Goal: Transaction & Acquisition: Purchase product/service

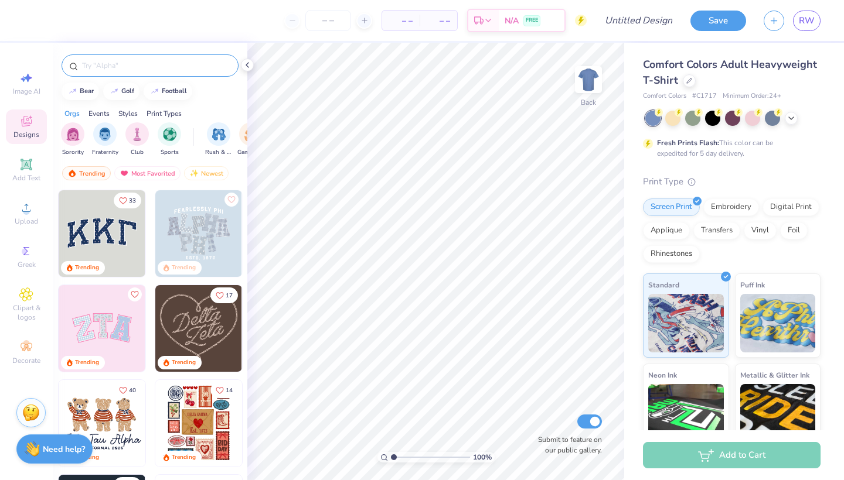
click at [119, 73] on div at bounding box center [150, 65] width 177 height 22
click at [114, 66] on input "text" at bounding box center [156, 66] width 150 height 12
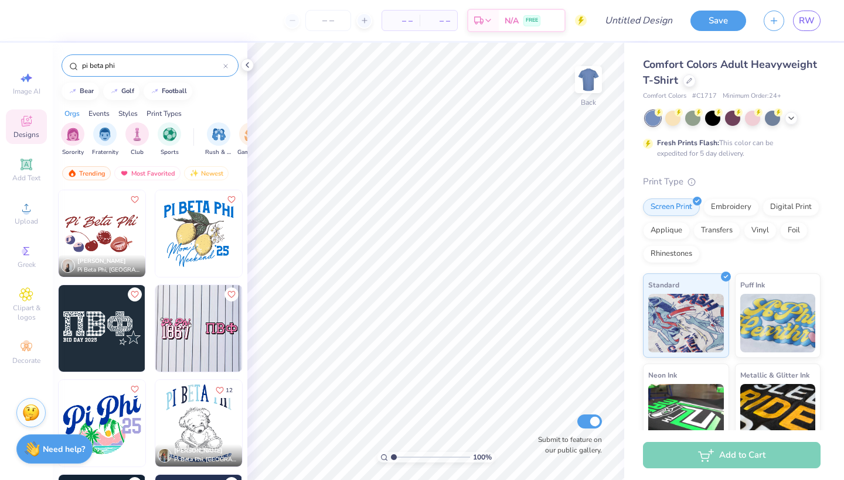
type input "pi beta phi"
click at [70, 229] on img at bounding box center [102, 233] width 87 height 87
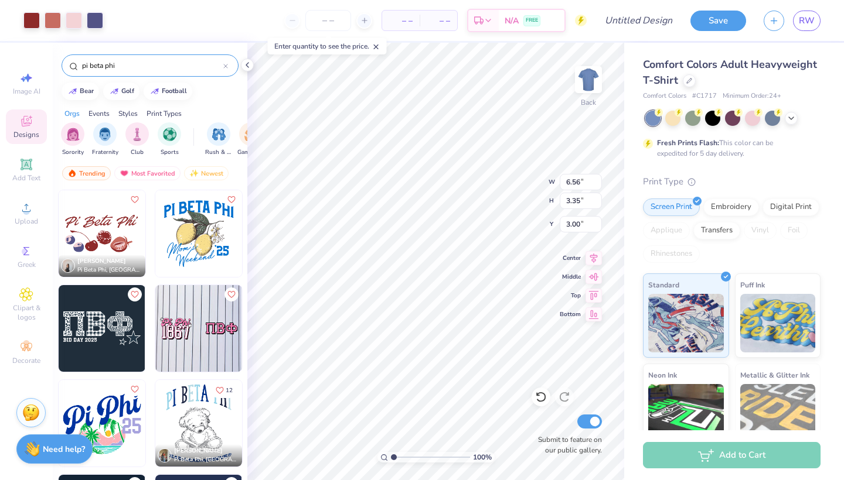
type input "8.53"
type input "1.51"
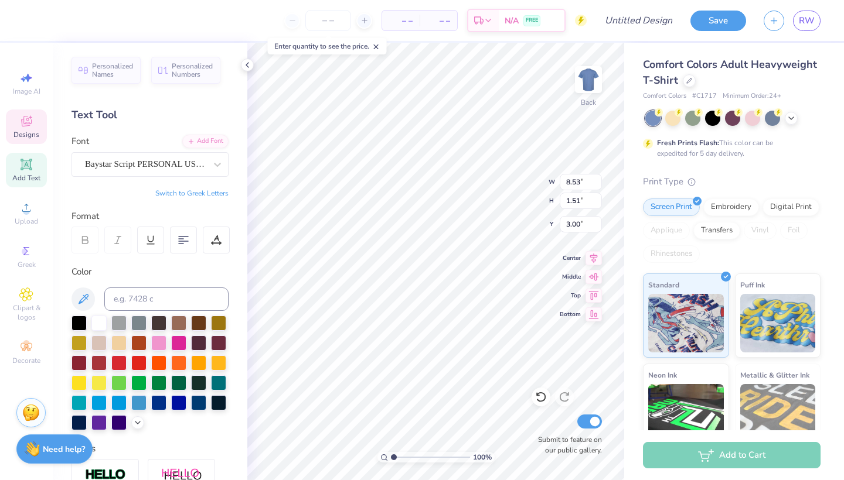
scroll to position [9, 4]
type textarea "Delta Gamma"
type input "8.88"
type input "1.91"
type input "2.80"
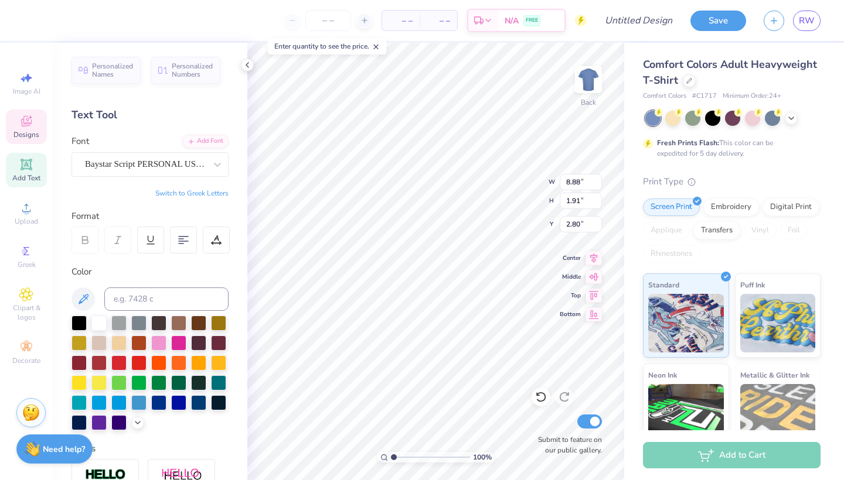
click at [319, 53] on div "Enter quantity to see the price." at bounding box center [327, 46] width 119 height 16
type input "8.88"
type input "1.91"
type input "2.80"
click at [696, 83] on div at bounding box center [689, 79] width 13 height 13
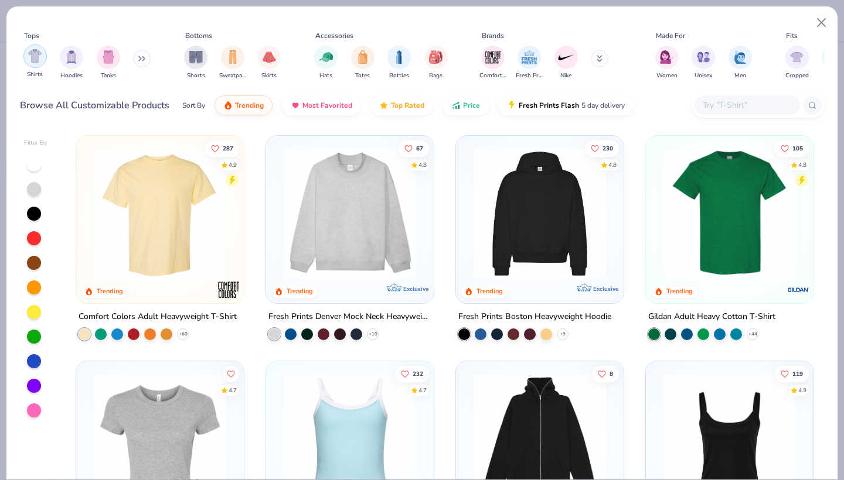
click at [32, 59] on img "filter for Shirts" at bounding box center [34, 55] width 13 height 13
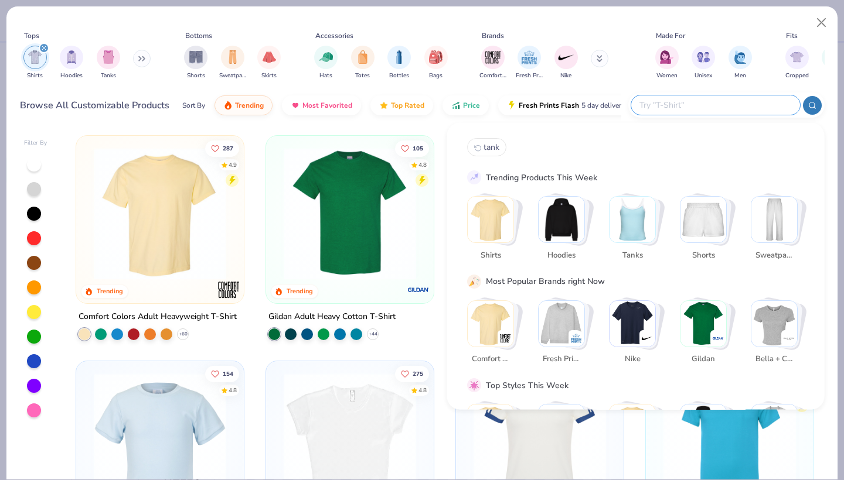
click at [724, 104] on input "text" at bounding box center [715, 104] width 154 height 13
paste input "Tultex"
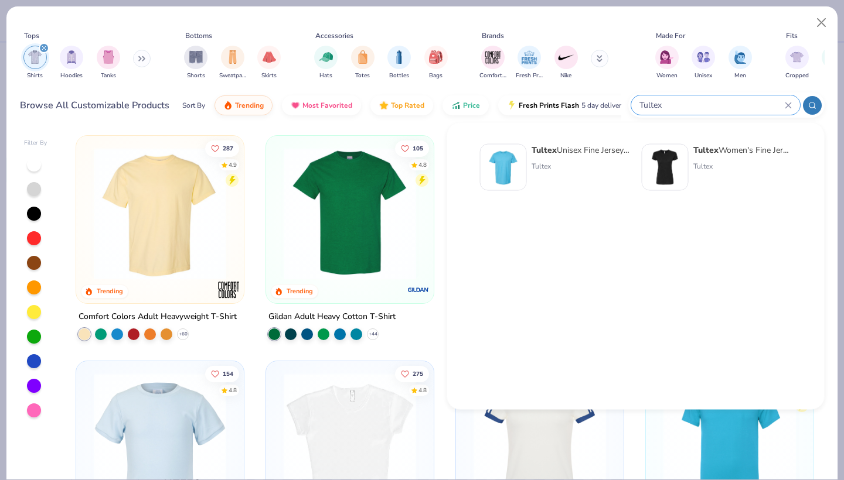
type input "Tultex"
click at [724, 158] on div "Tultex Women's Fine Jersey Slim Fit T-Shirt Tultex" at bounding box center [742, 167] width 98 height 47
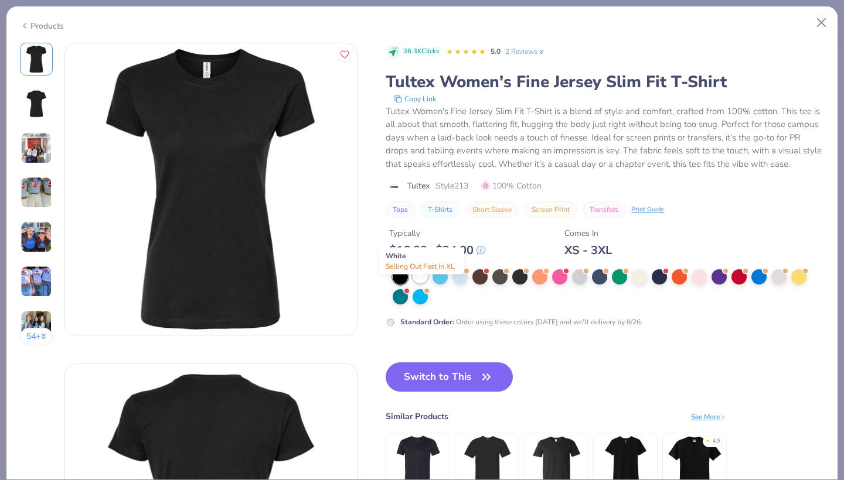
click at [420, 284] on div at bounding box center [419, 275] width 15 height 15
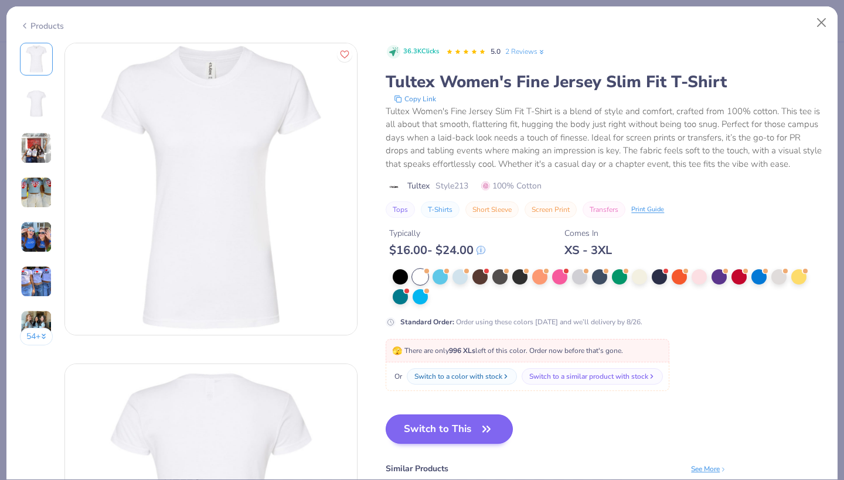
click at [490, 432] on icon "button" at bounding box center [486, 429] width 7 height 5
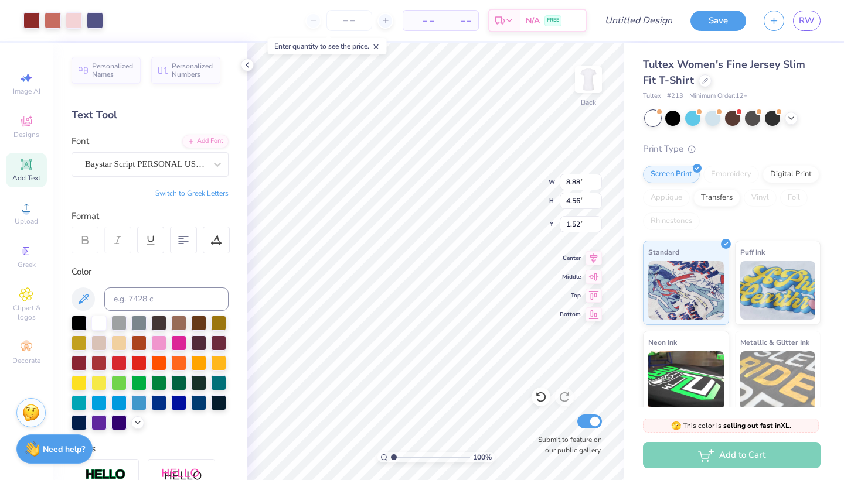
type input "7.95"
type input "4.09"
type input "2.00"
type input "3.00"
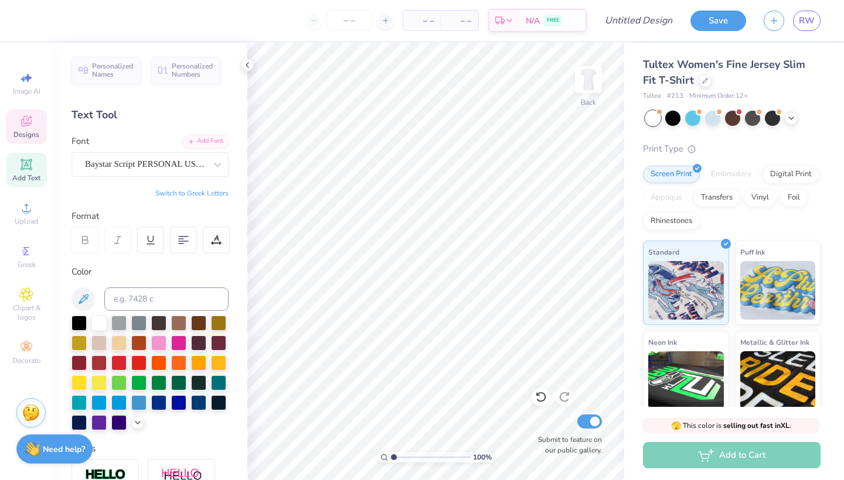
click at [29, 128] on icon at bounding box center [26, 121] width 14 height 14
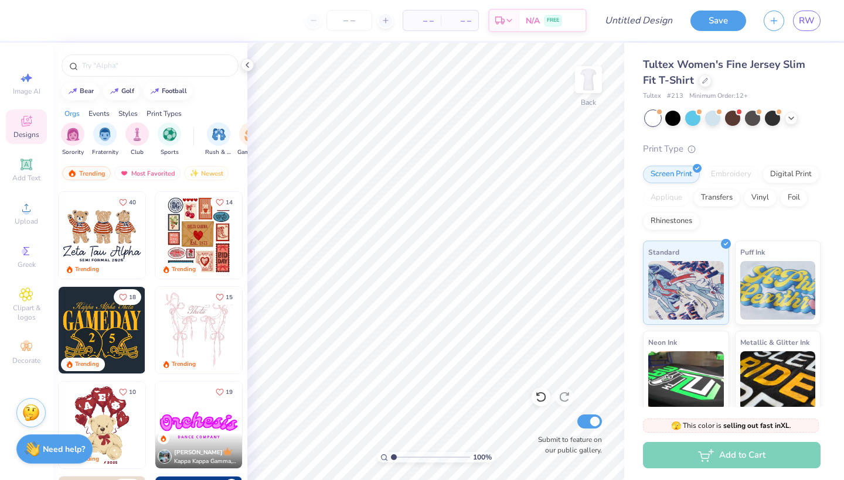
scroll to position [190, 0]
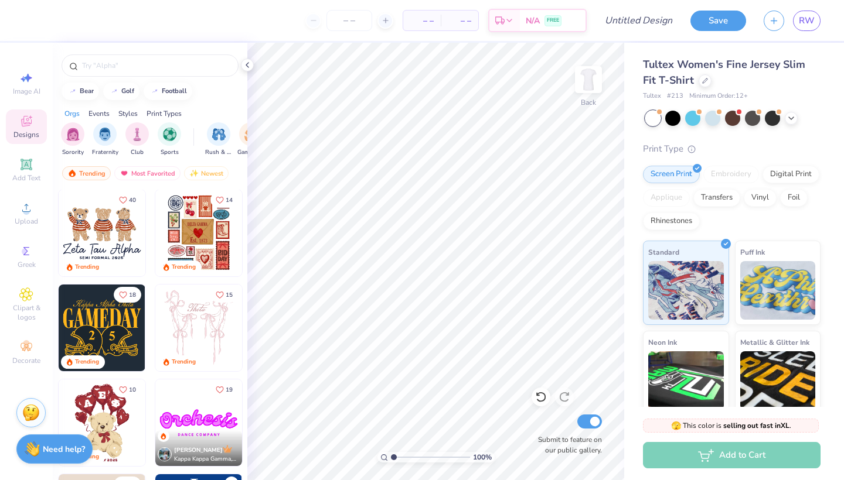
click at [203, 335] on img at bounding box center [198, 328] width 87 height 87
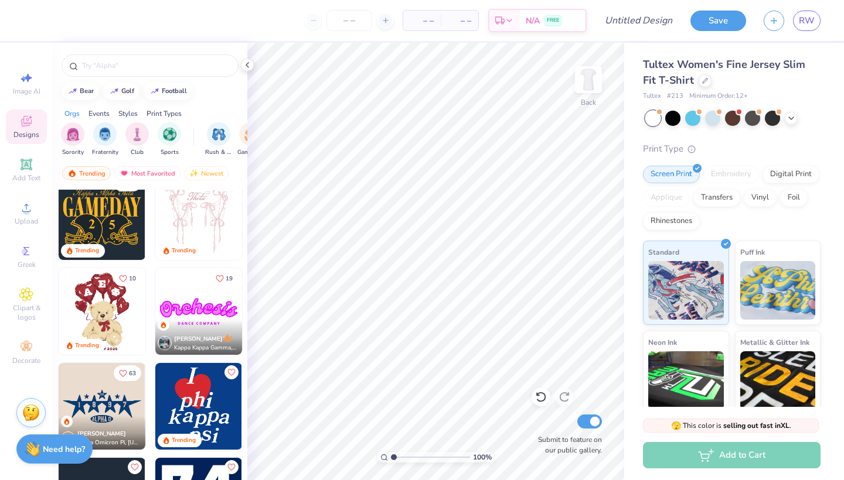
scroll to position [363, 0]
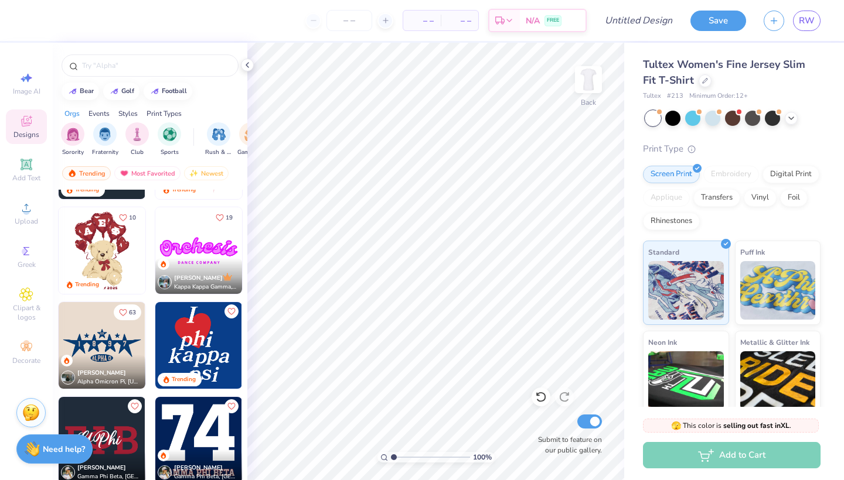
click at [195, 240] on img at bounding box center [198, 250] width 87 height 87
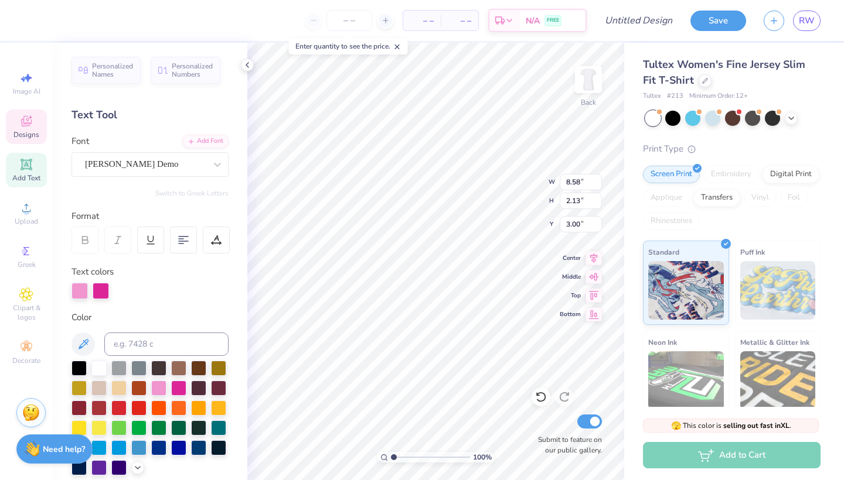
scroll to position [9, 5]
type textarea "Delta Gamma"
type input "10.04"
type input "1.83"
type input "3.00"
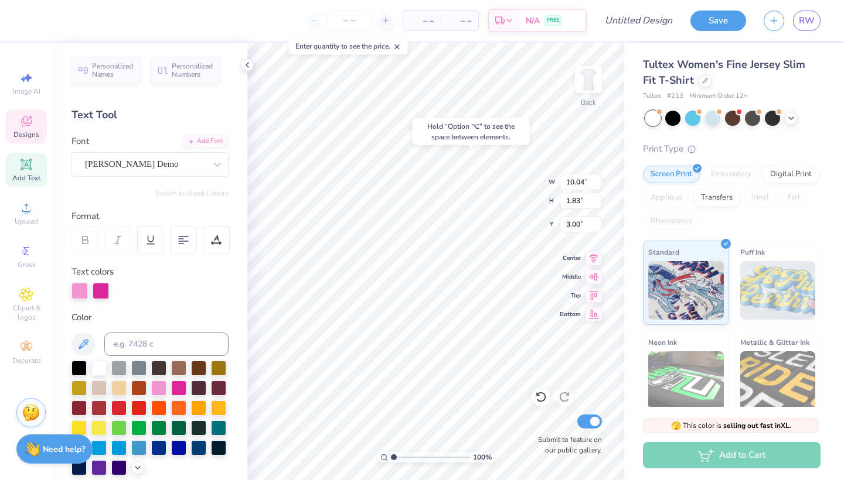
type input "4.57"
type input "0.28"
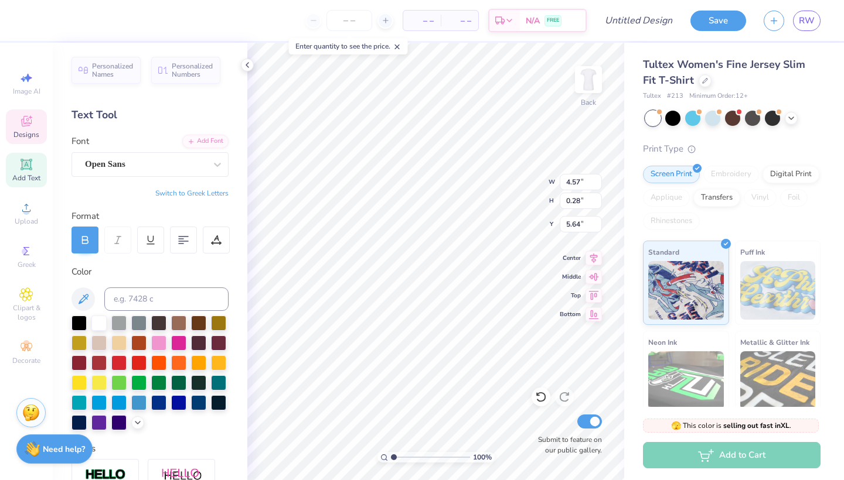
type input "4.83"
click at [793, 122] on div at bounding box center [791, 117] width 13 height 13
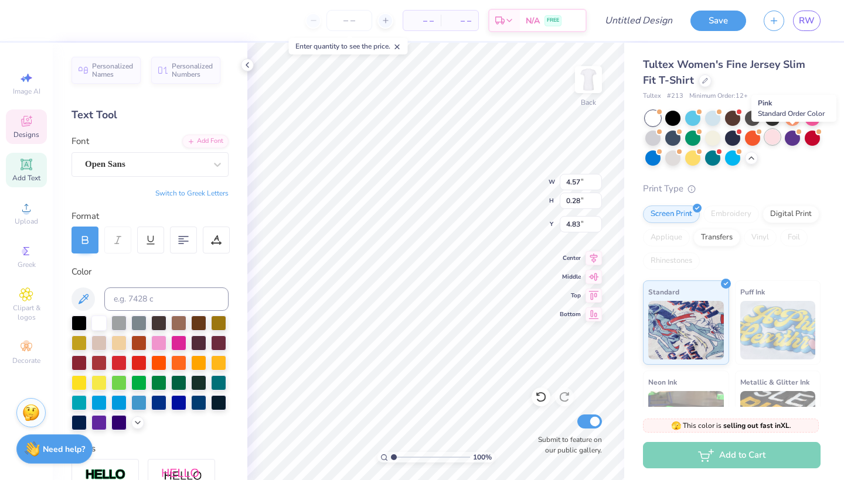
click at [780, 143] on div at bounding box center [772, 136] width 15 height 15
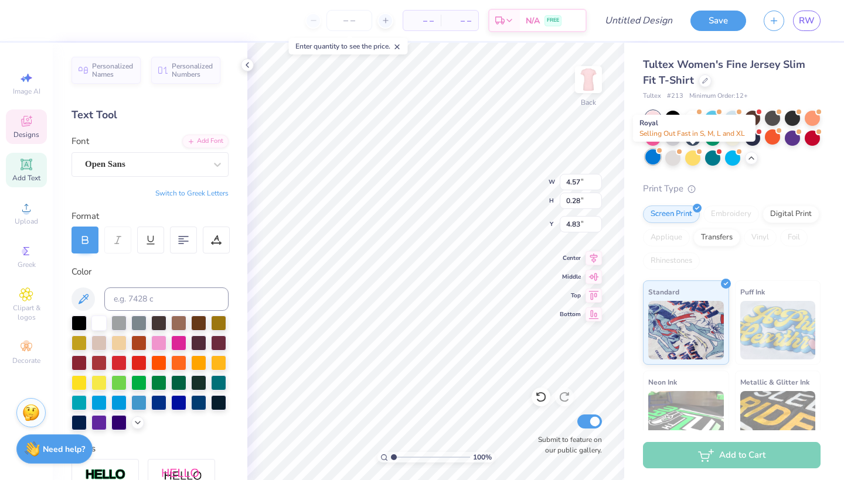
click at [660, 158] on div at bounding box center [652, 156] width 15 height 15
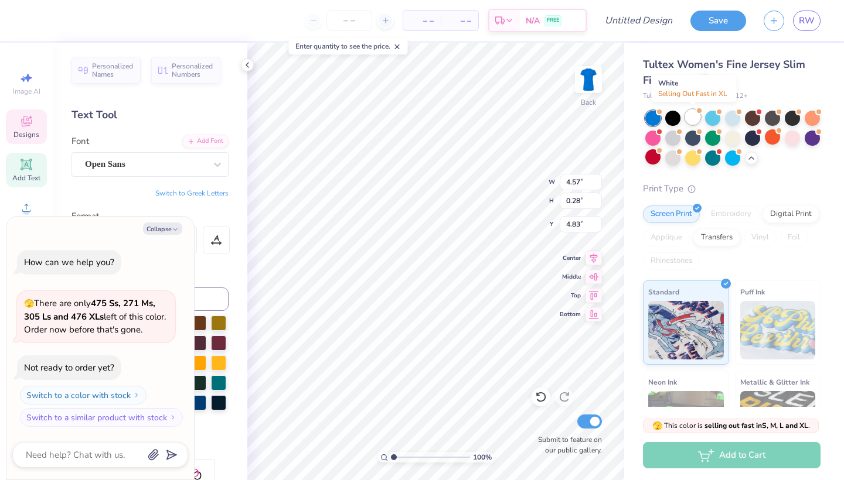
click at [691, 122] on div at bounding box center [692, 117] width 15 height 15
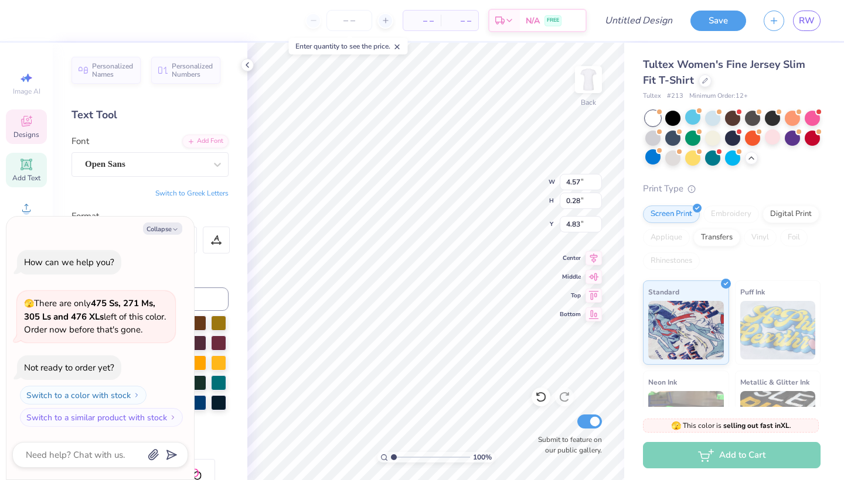
scroll to position [62, 0]
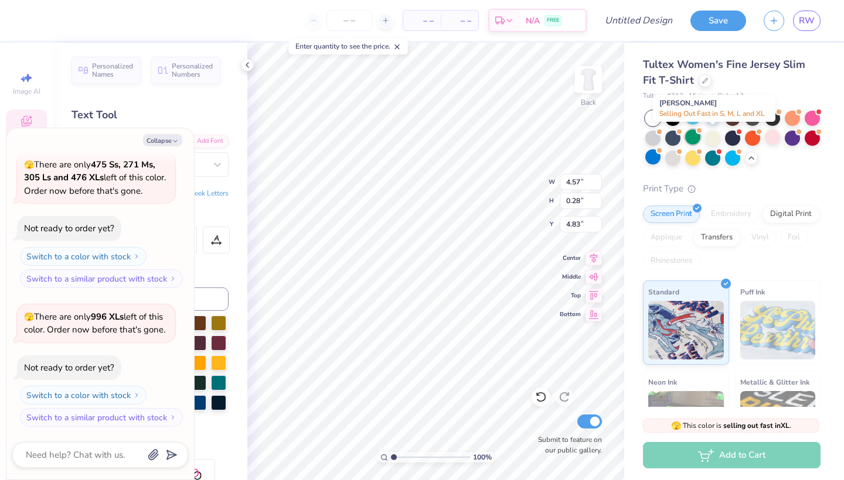
click at [700, 136] on div at bounding box center [692, 136] width 15 height 15
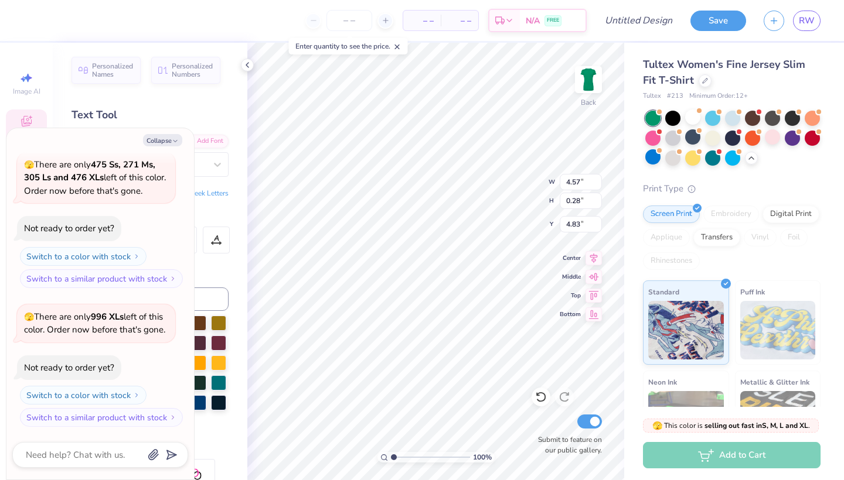
scroll to position [213, 0]
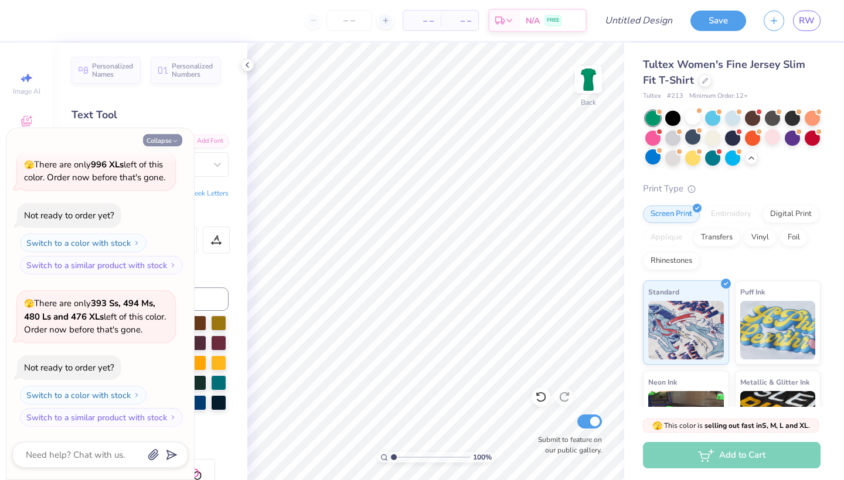
click at [176, 144] on icon "button" at bounding box center [175, 141] width 7 height 7
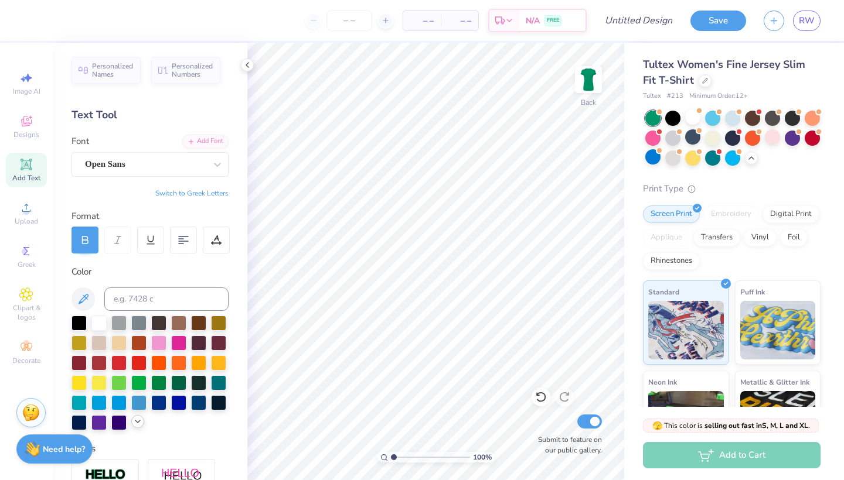
click at [135, 423] on polyline at bounding box center [137, 422] width 5 height 2
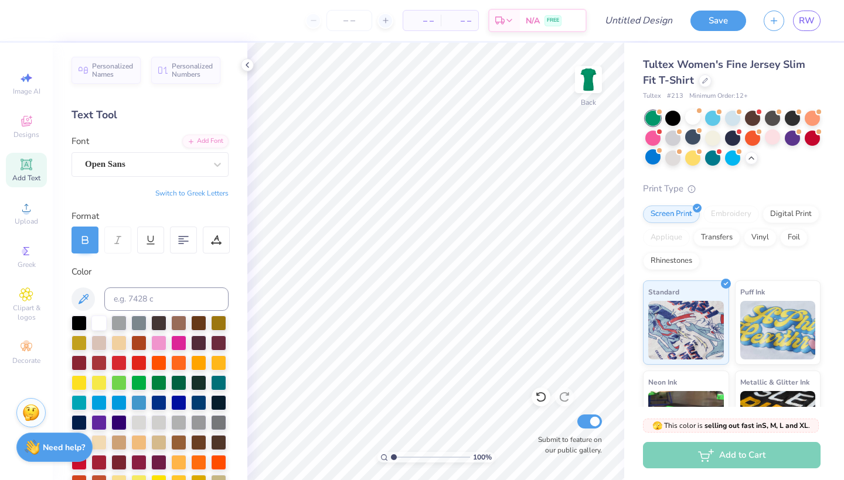
click at [73, 451] on strong "Need help?" at bounding box center [64, 447] width 42 height 11
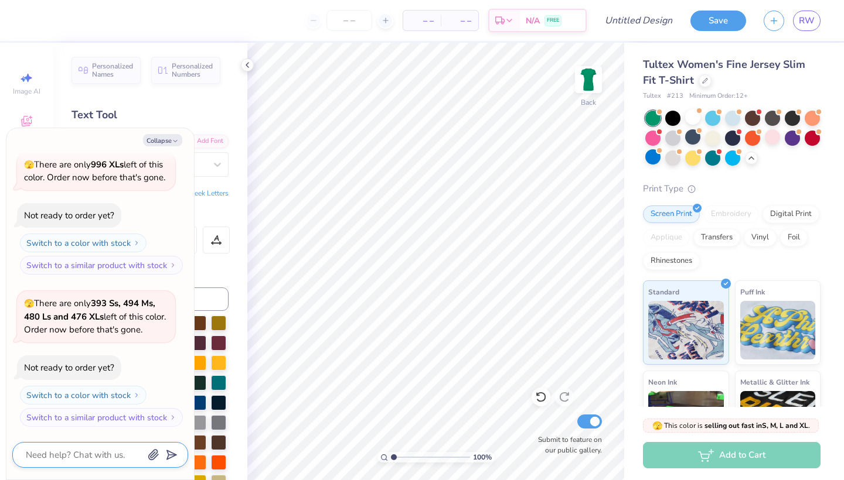
click at [77, 459] on textarea at bounding box center [84, 455] width 119 height 15
type textarea "x"
type textarea "w"
type textarea "x"
type textarea "wi"
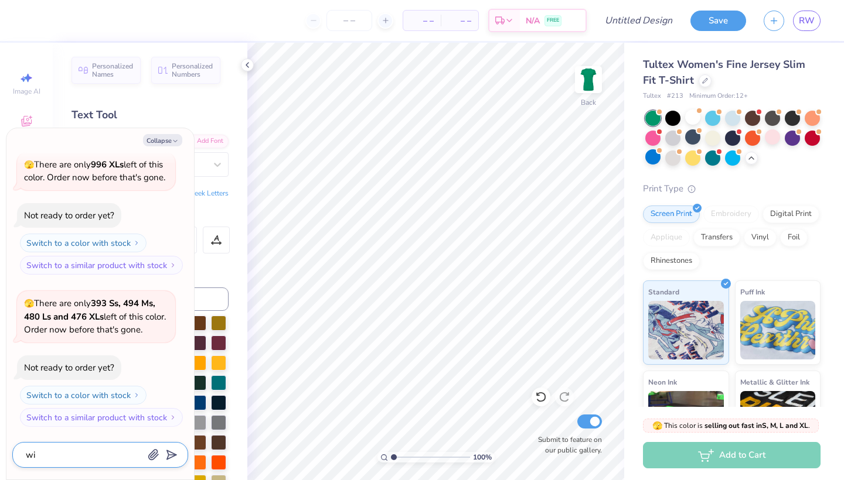
type textarea "x"
type textarea "wil"
type textarea "x"
type textarea "will"
type textarea "x"
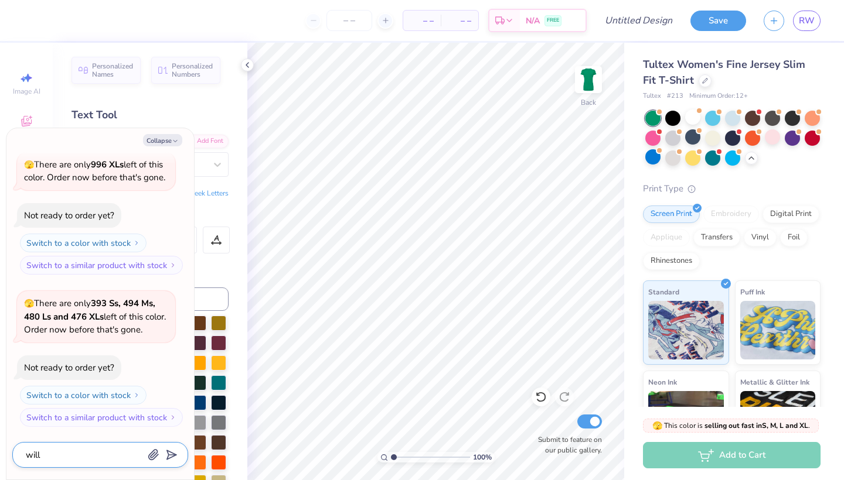
type textarea "will"
type textarea "x"
type textarea "will y"
type textarea "x"
type textarea "will yo"
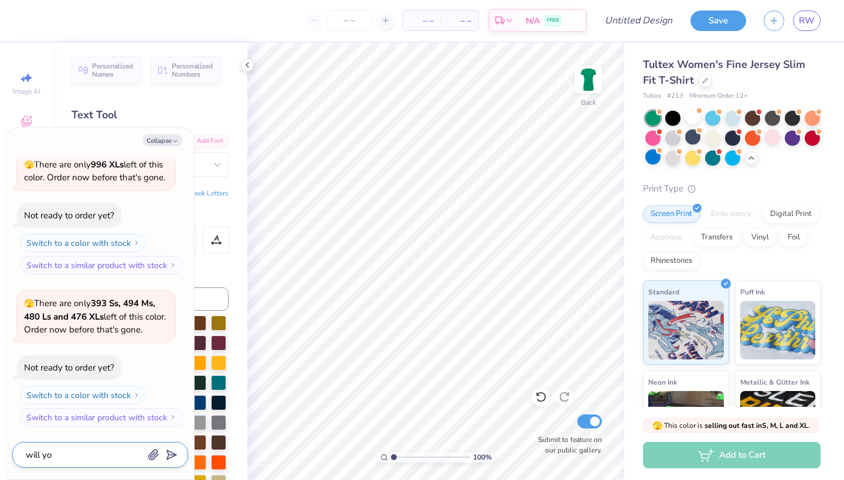
type textarea "x"
type textarea "will you"
type textarea "x"
type textarea "will you"
type textarea "x"
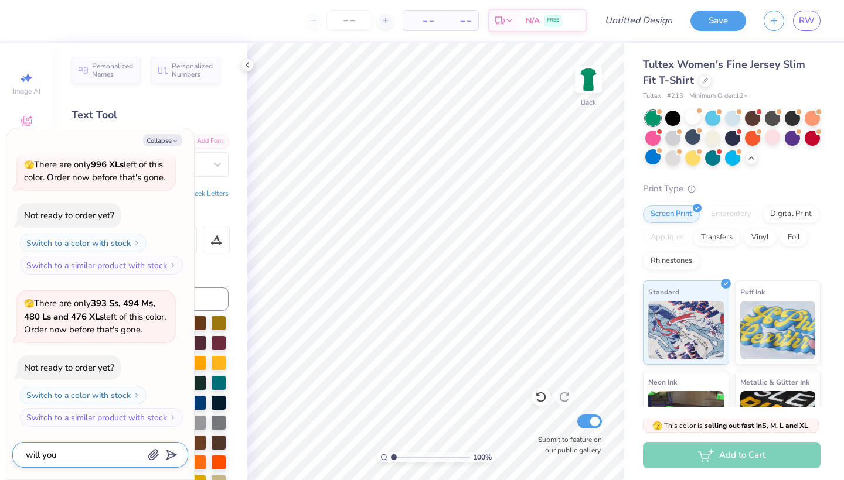
type textarea "will you g"
type textarea "x"
type textarea "will you gu"
type textarea "x"
type textarea "will you guy"
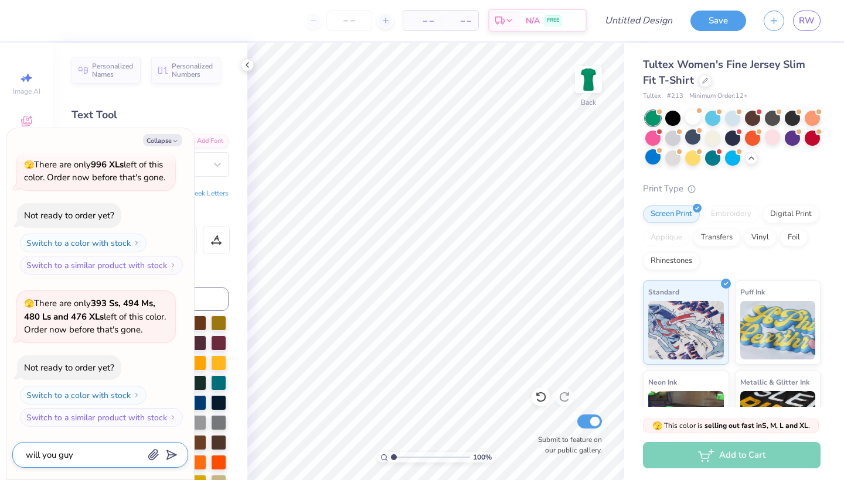
type textarea "x"
type textarea "will you guys"
type textarea "x"
type textarea "will you guys"
type textarea "x"
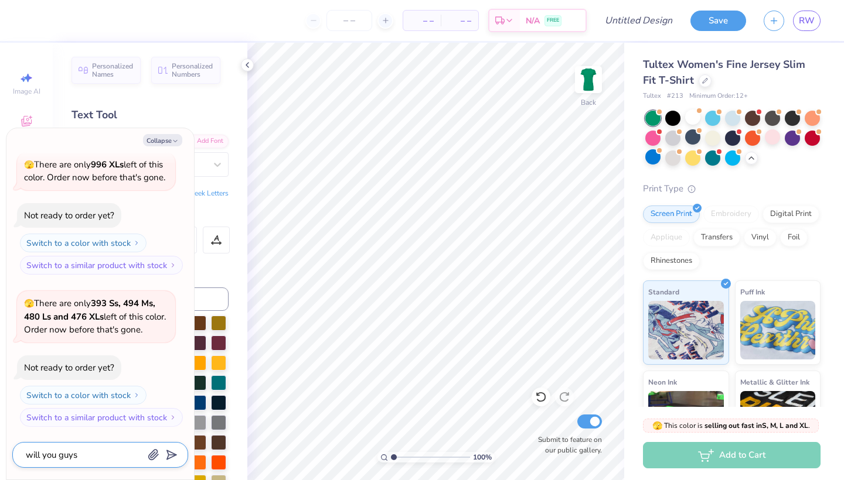
type textarea "will you guys g"
type textarea "x"
type textarea "will you guys ge"
type textarea "x"
type textarea "will you guys get"
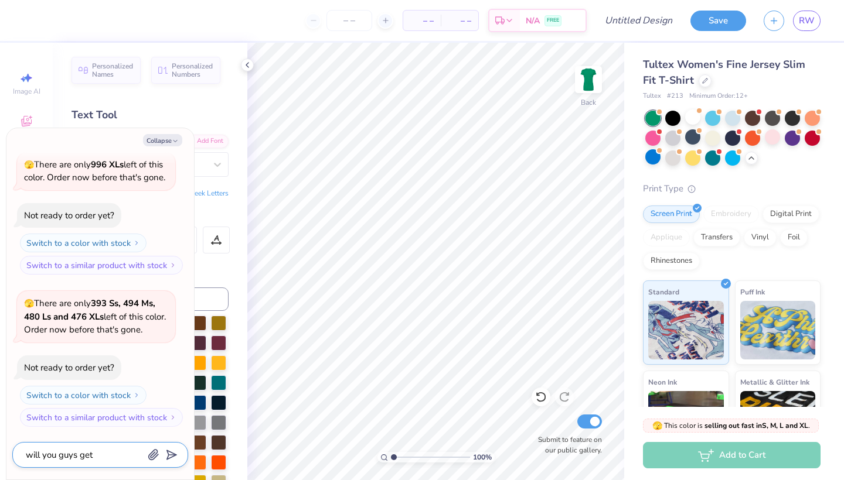
type textarea "x"
type textarea "will you guys get"
type textarea "x"
type textarea "will you guys get m"
type textarea "x"
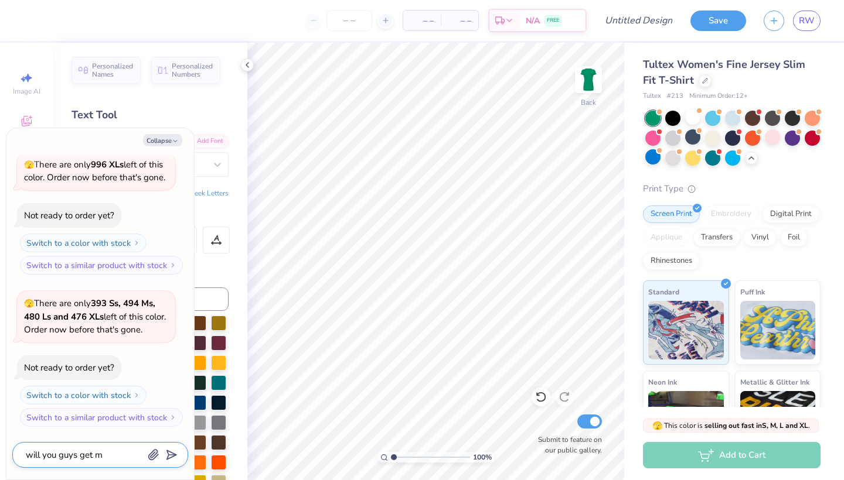
type textarea "will you guys get mo"
type textarea "x"
type textarea "will you guys get mor"
type textarea "x"
type textarea "will you guys get more"
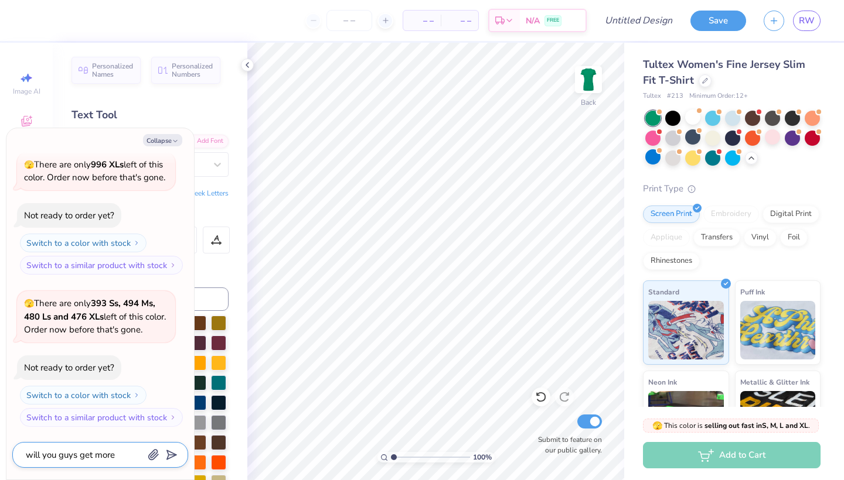
type textarea "x"
type textarea "will you guys get more"
type textarea "x"
type textarea "will you guys get more s"
type textarea "x"
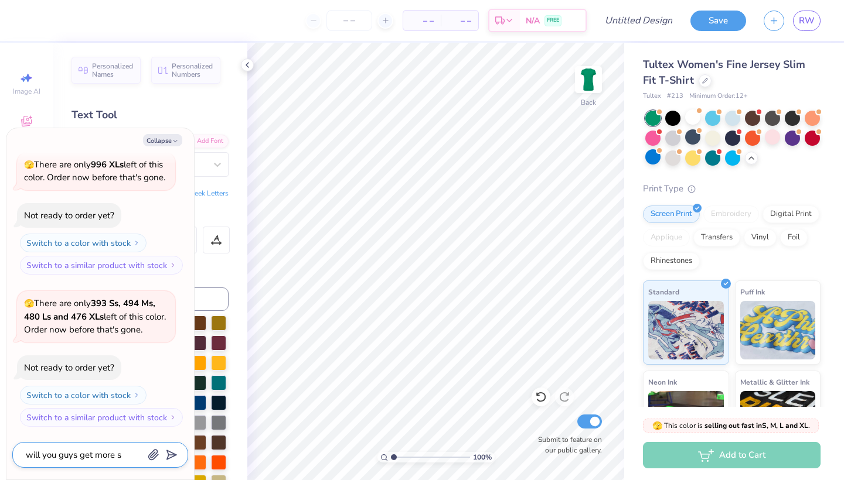
type textarea "will you guys get more st"
type textarea "x"
type textarea "will you guys get more sto"
type textarea "x"
type textarea "will you guys get more stoc"
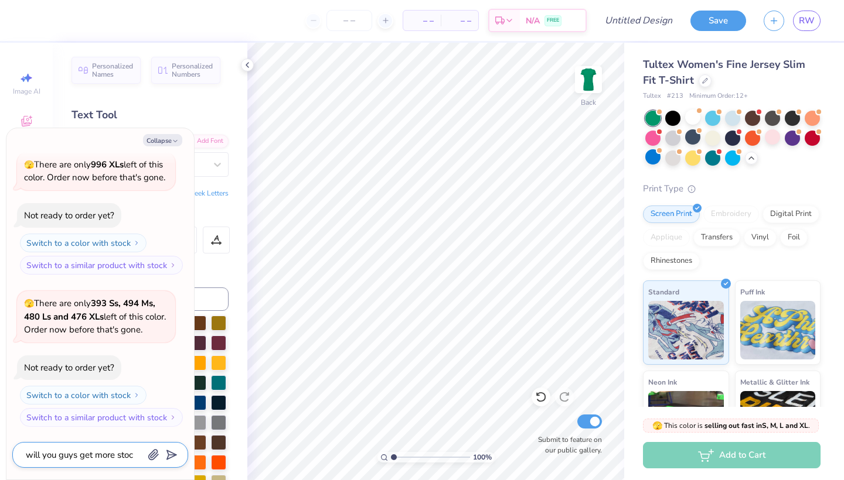
type textarea "x"
type textarea "will you guys get more stock"
type textarea "x"
type textarea "will you guys get more stock"
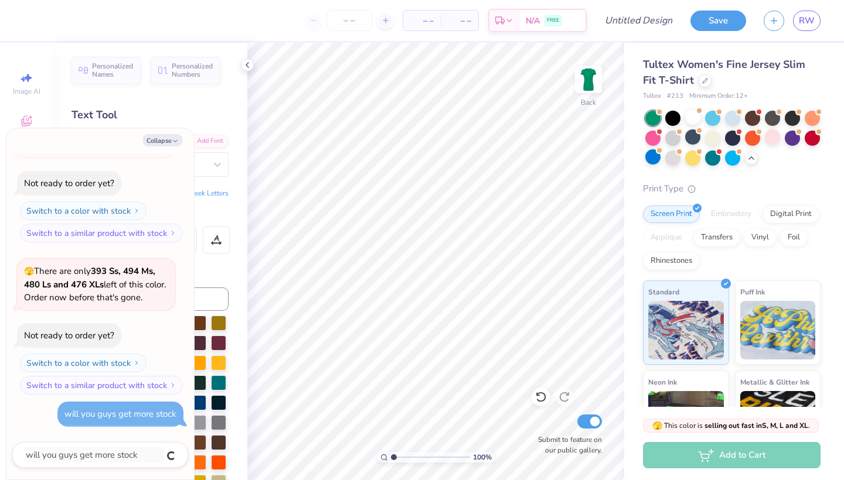
type textarea "x"
click at [166, 141] on button "Collapse" at bounding box center [162, 140] width 39 height 12
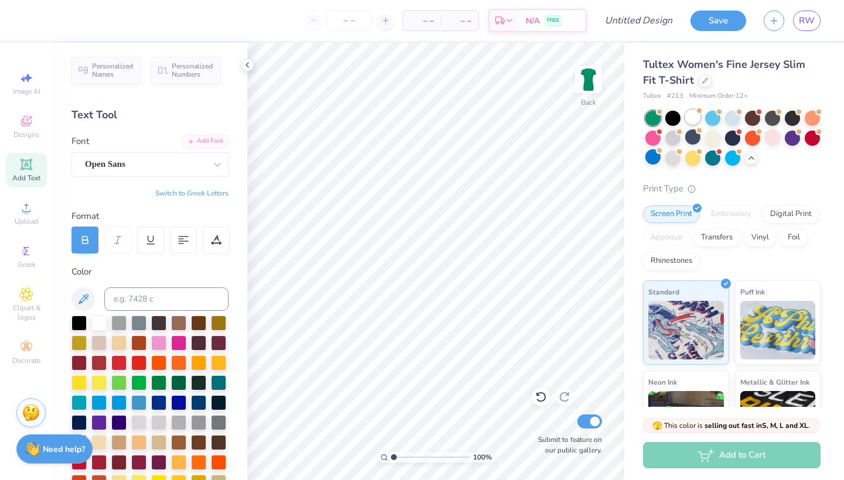
click at [697, 115] on div at bounding box center [692, 117] width 15 height 15
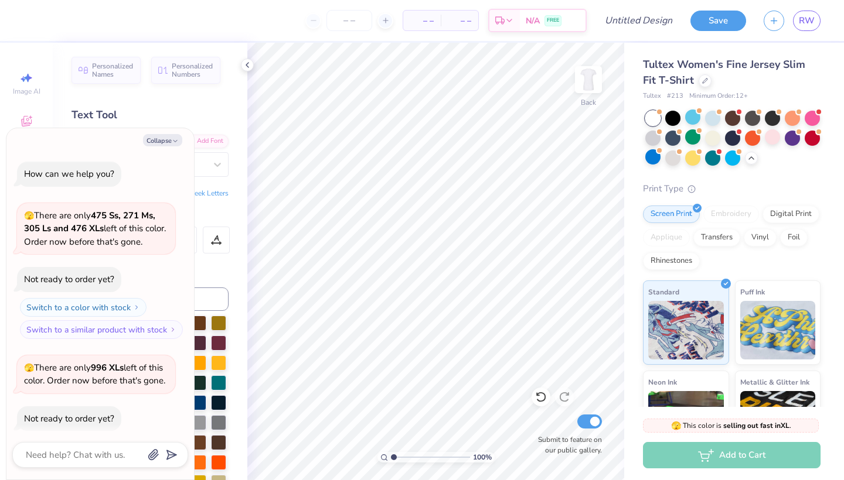
scroll to position [396, 0]
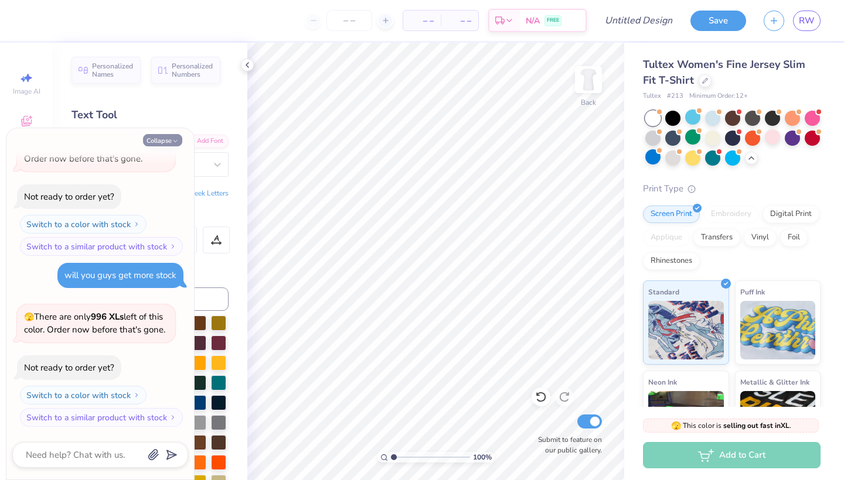
click at [175, 135] on button "Collapse" at bounding box center [162, 140] width 39 height 12
type textarea "x"
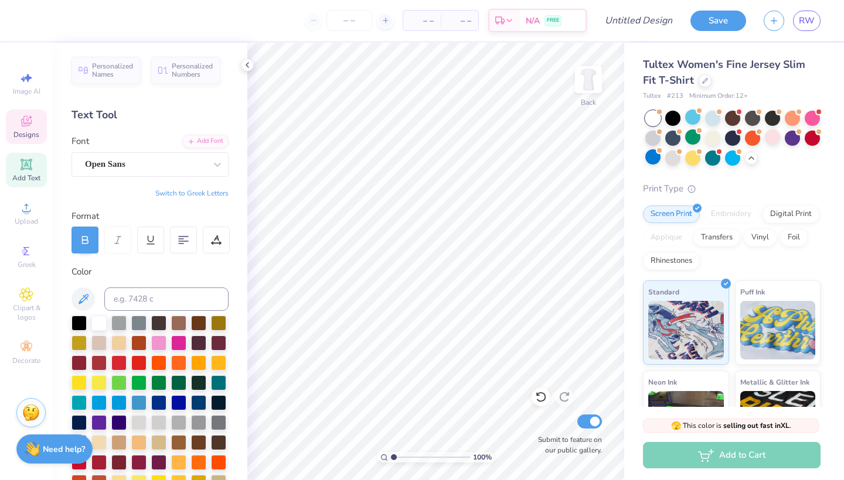
click at [23, 136] on span "Designs" at bounding box center [26, 134] width 26 height 9
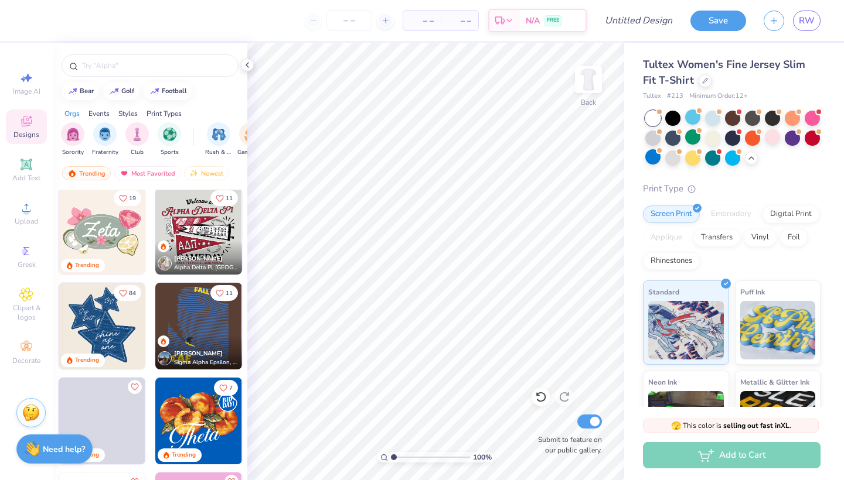
scroll to position [687, 0]
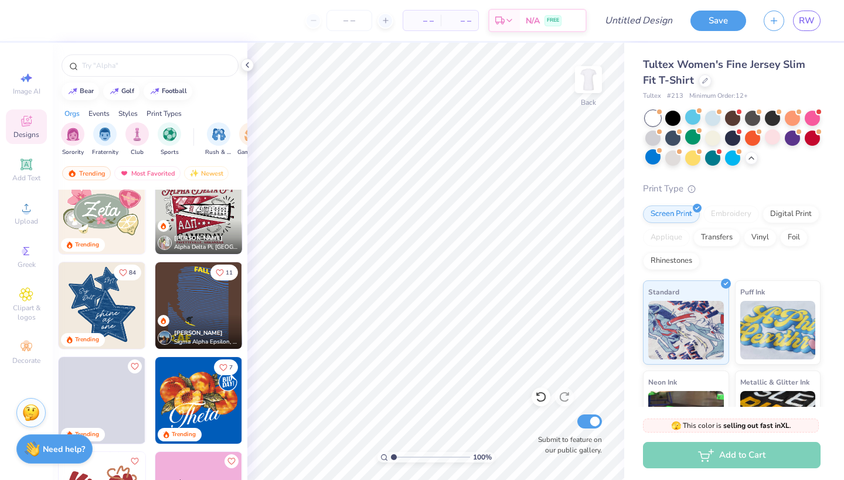
click at [118, 303] on img at bounding box center [102, 305] width 87 height 87
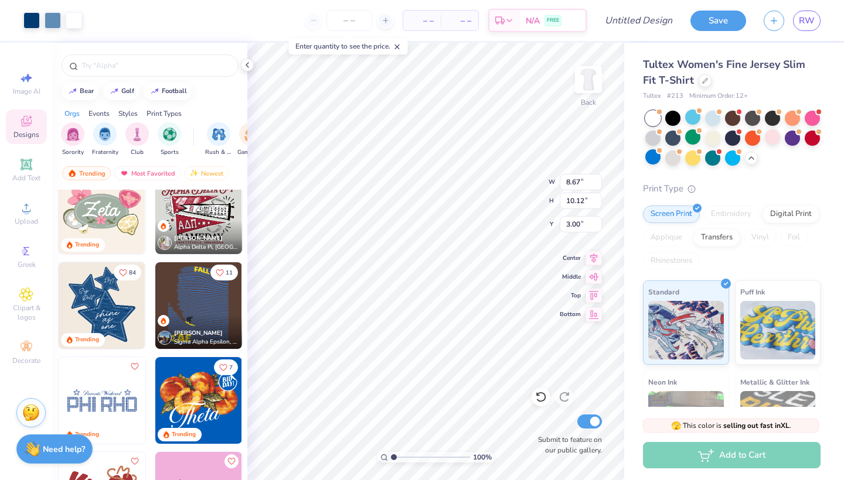
type input "5.66"
type input "6.61"
type input "3.00"
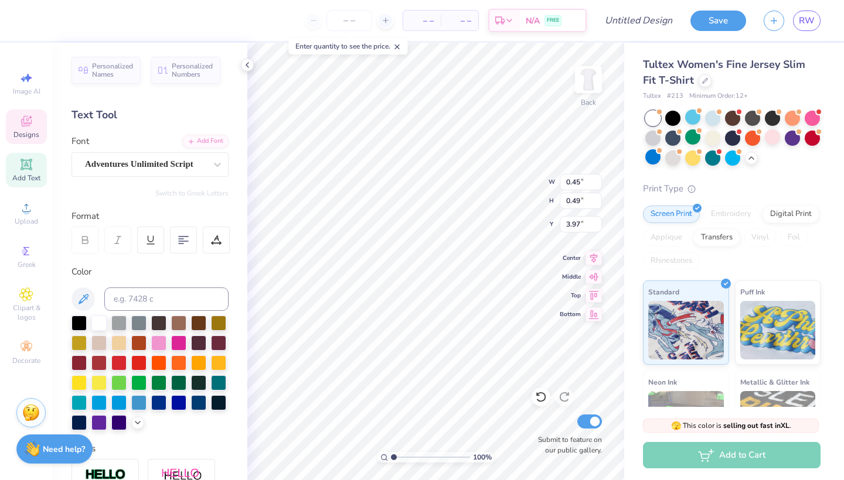
scroll to position [9, 2]
type textarea "73"
type input "3.88"
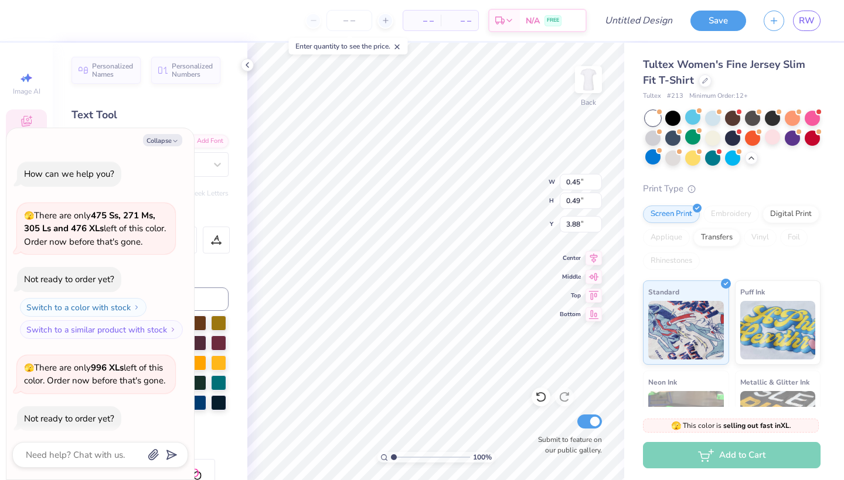
scroll to position [451, 0]
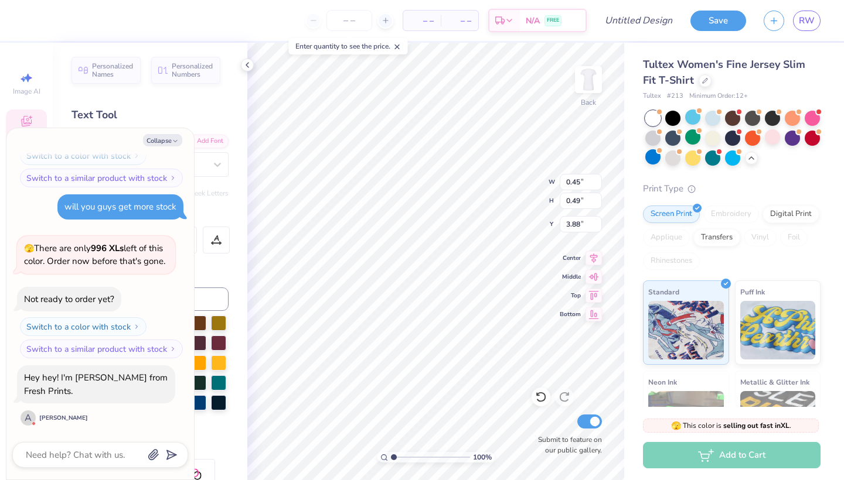
type textarea "x"
type textarea "1"
type textarea "x"
type textarea "18"
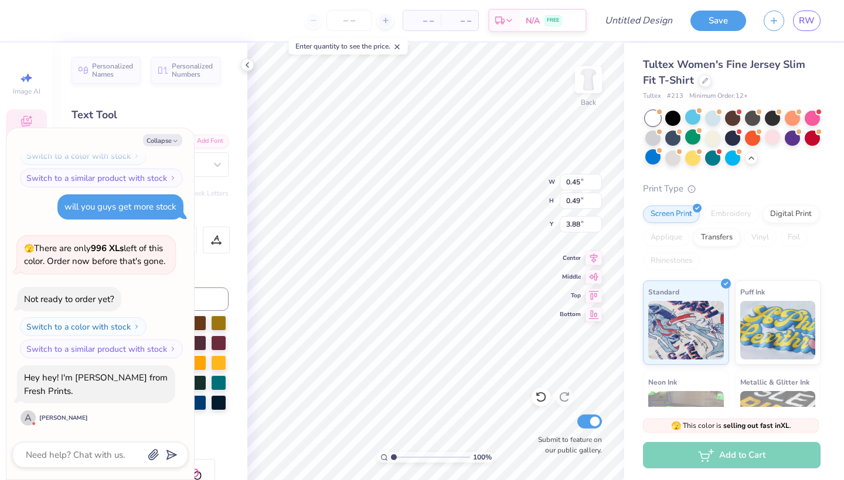
type textarea "x"
type input "0.84"
type input "0.53"
type input "4.82"
type textarea "x"
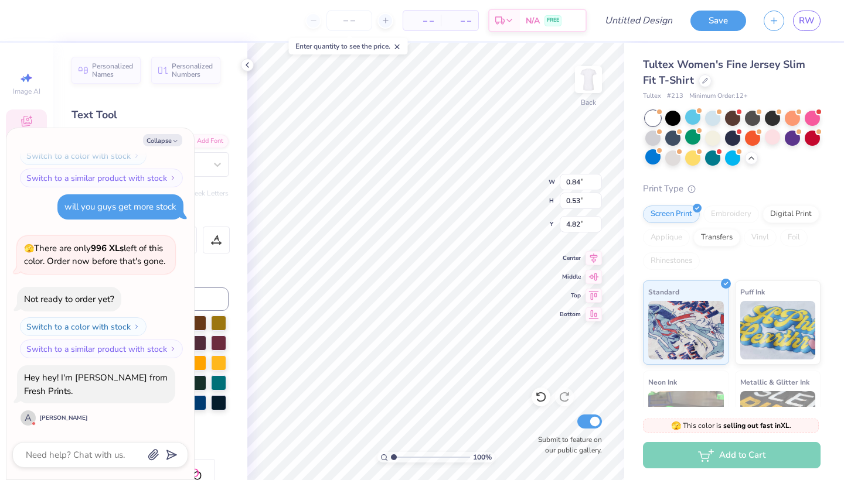
type textarea "Si"
type textarea "x"
type textarea "S"
type textarea "x"
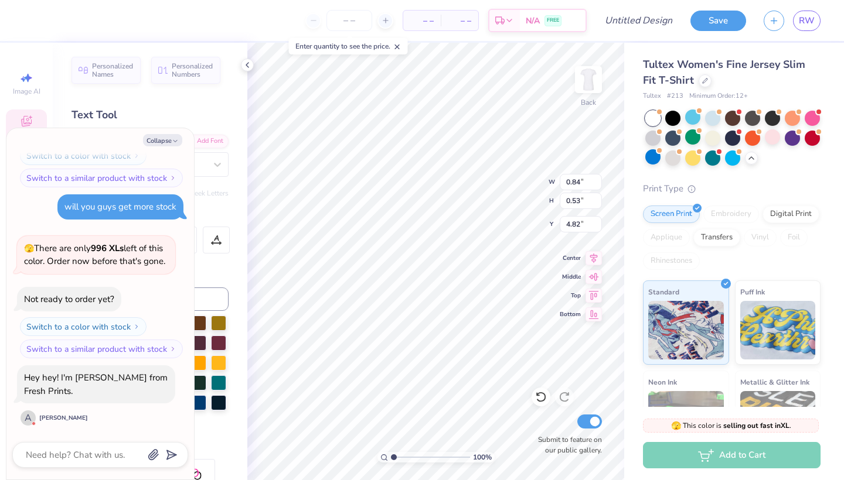
type textarea "D"
type textarea "x"
type textarea "Do"
type textarea "x"
type input "1.07"
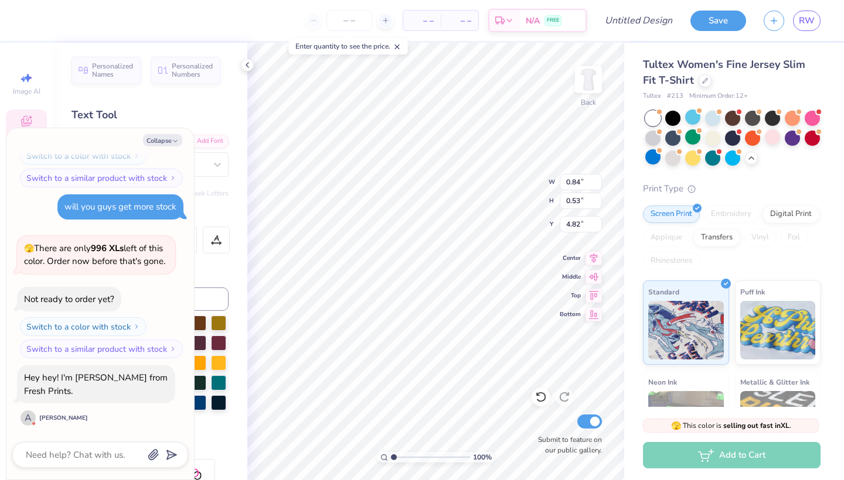
type input "0.47"
type input "5.39"
type textarea "x"
type textarea "Del"
type textarea "x"
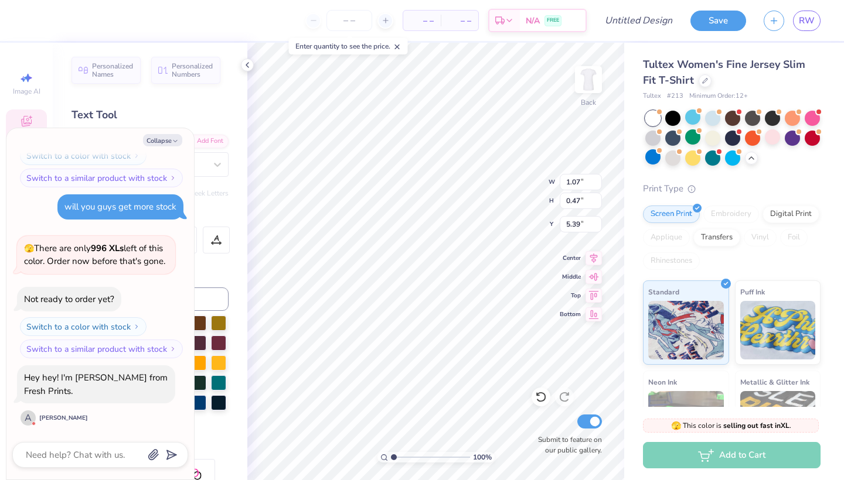
type textarea "De"
type textarea "x"
type textarea "D"
type textarea "x"
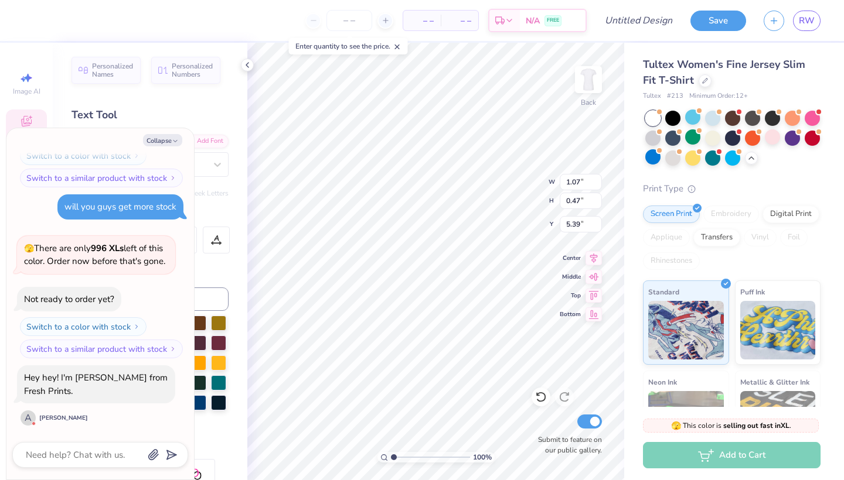
type textarea "G"
type textarea "x"
type textarea "Go"
type textarea "x"
type textarea "Goo"
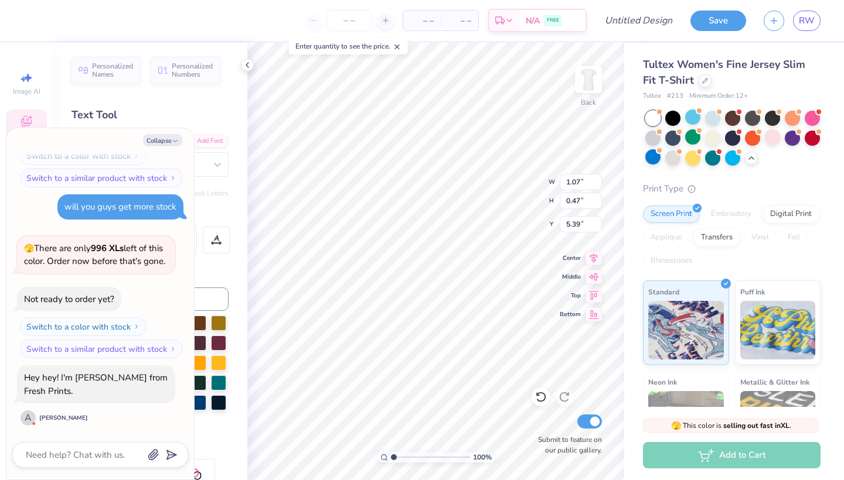
type textarea "x"
type textarea "Good"
type textarea "x"
type input "5.32"
type textarea "x"
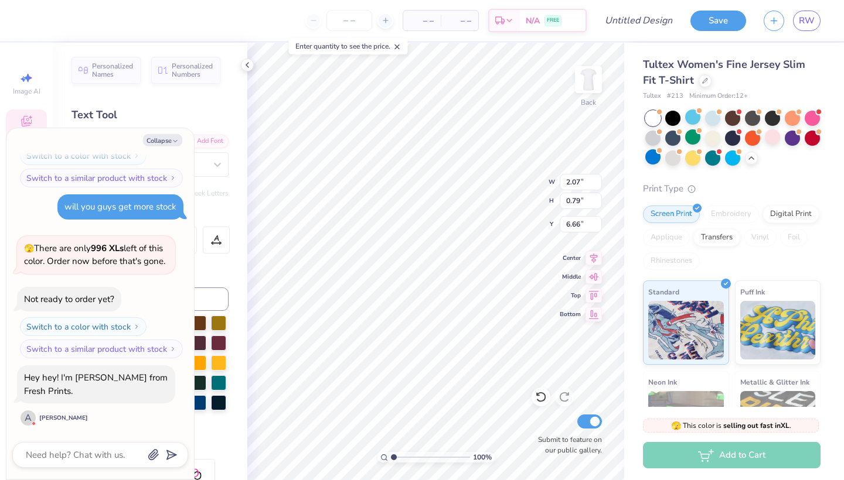
scroll to position [9, 0]
type textarea "x"
type textarea "D"
type textarea "x"
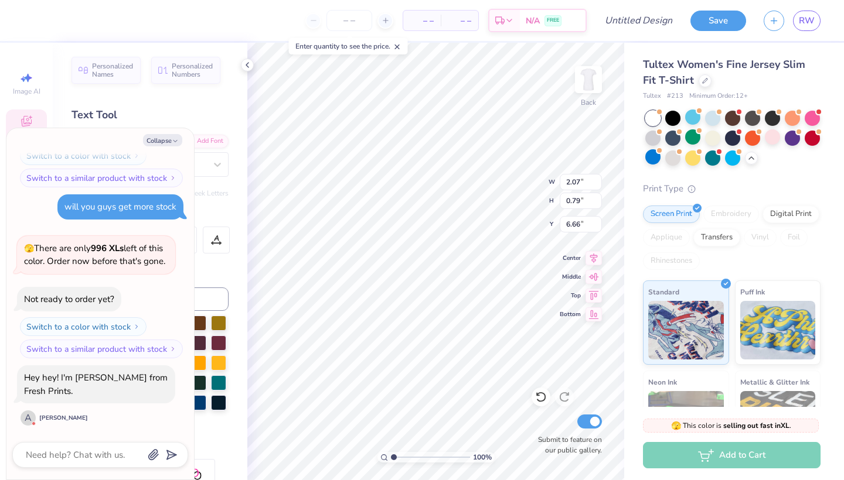
type textarea "De"
type textarea "x"
type textarea "Del"
type textarea "x"
type textarea "Delt"
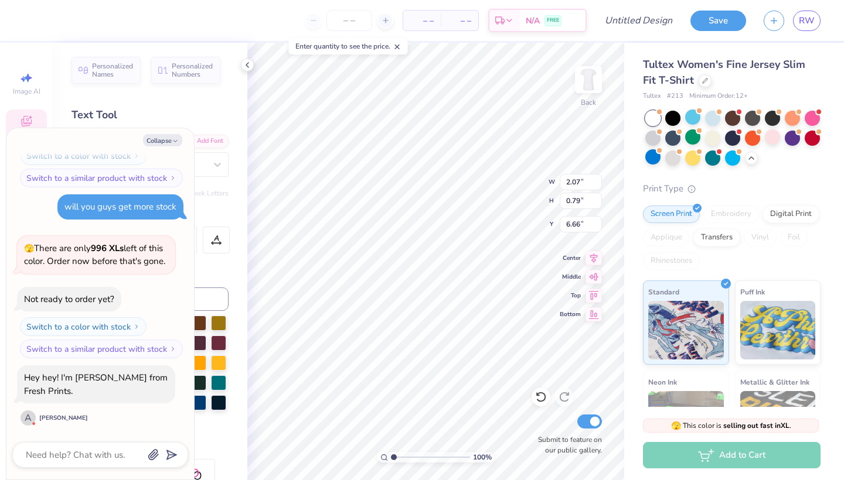
type textarea "x"
type input "4.79"
type input "4.68"
type input "4.89"
type textarea "x"
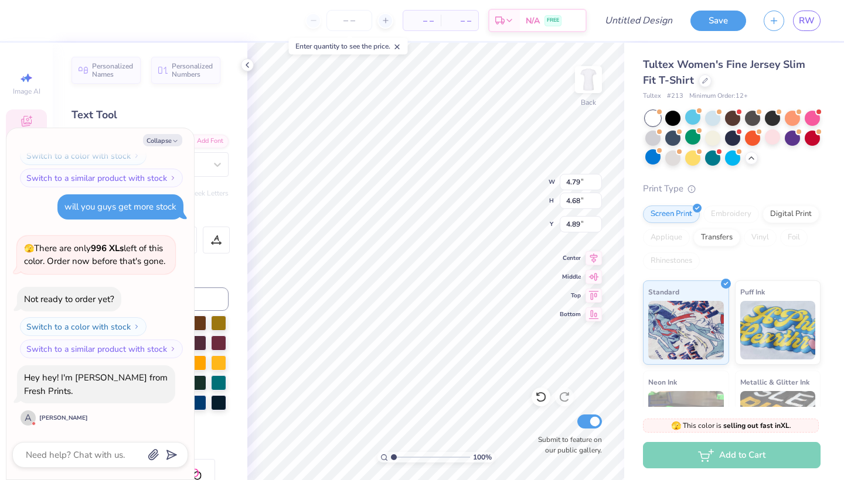
type input "1.21"
type input "0.36"
type input "7.95"
type textarea "x"
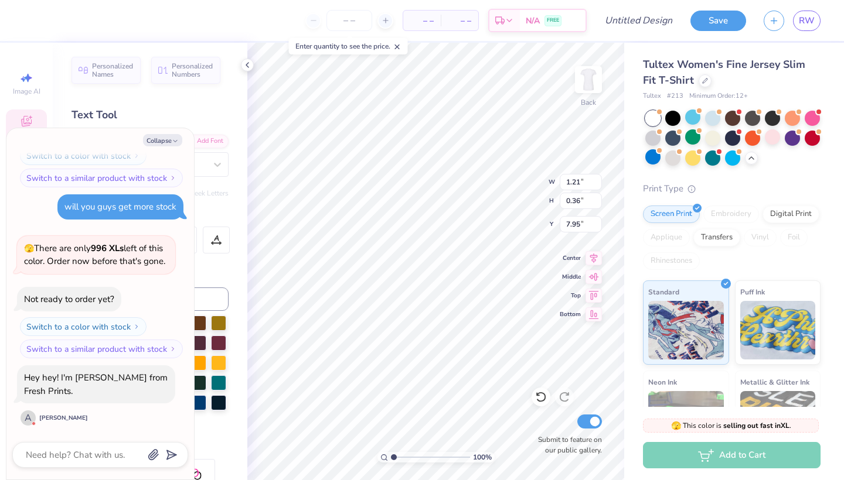
type textarea "x"
type input "1.78"
type input "0.80"
type input "6.61"
type textarea "x"
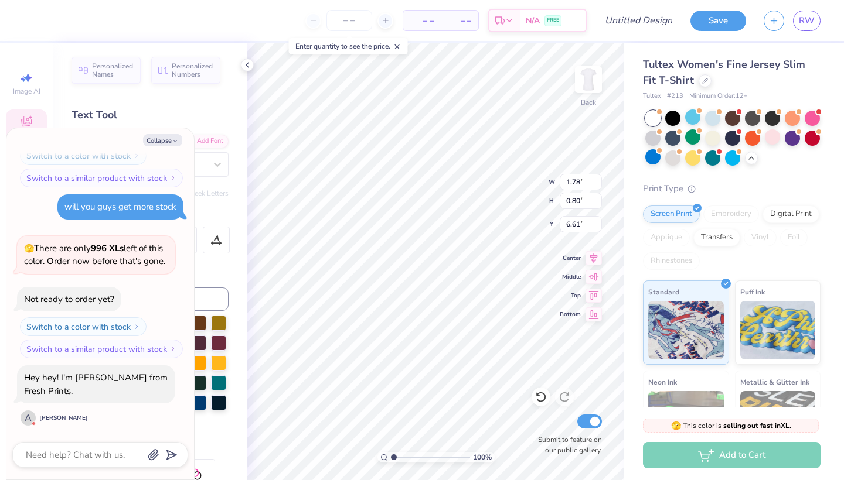
type input "5.66"
type input "6.61"
type input "3.00"
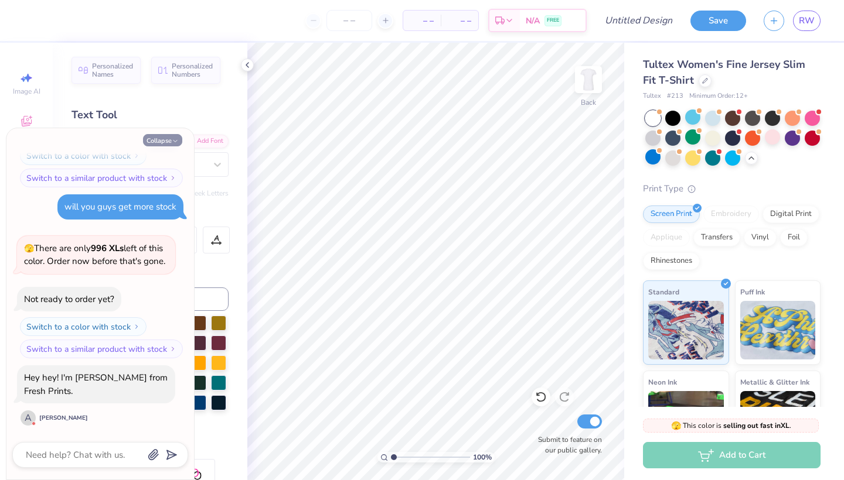
click at [173, 138] on icon "button" at bounding box center [175, 141] width 7 height 7
type textarea "x"
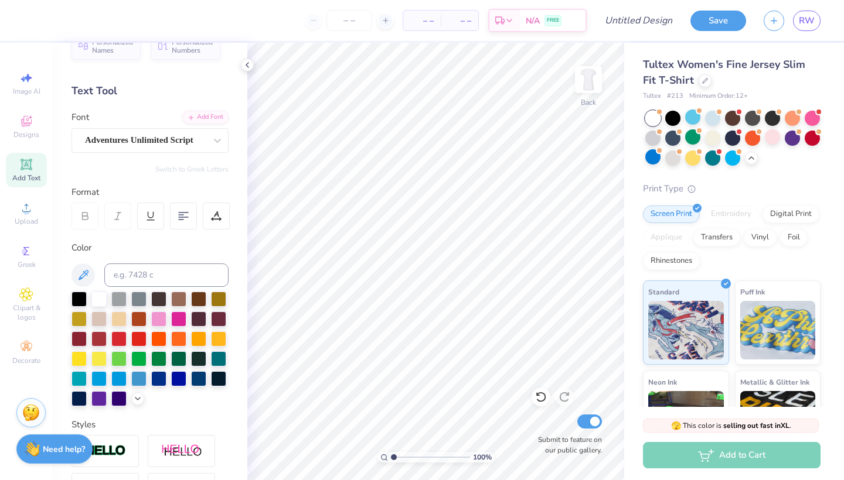
scroll to position [0, 0]
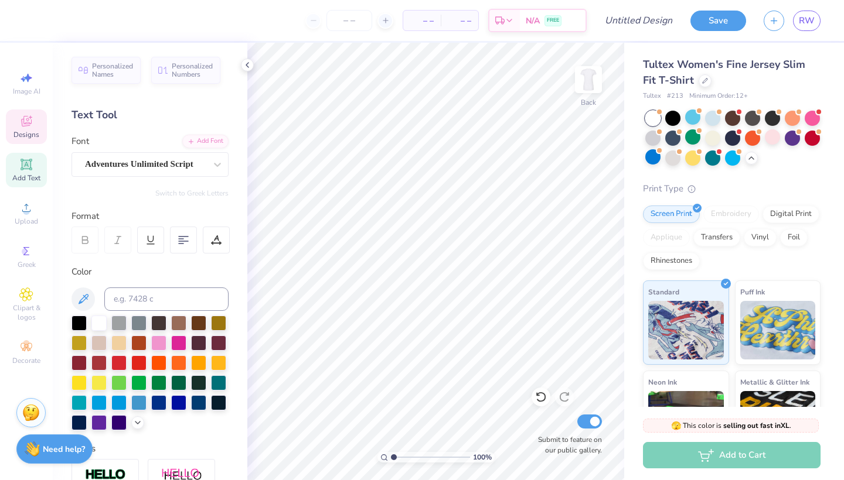
click at [19, 131] on span "Designs" at bounding box center [26, 134] width 26 height 9
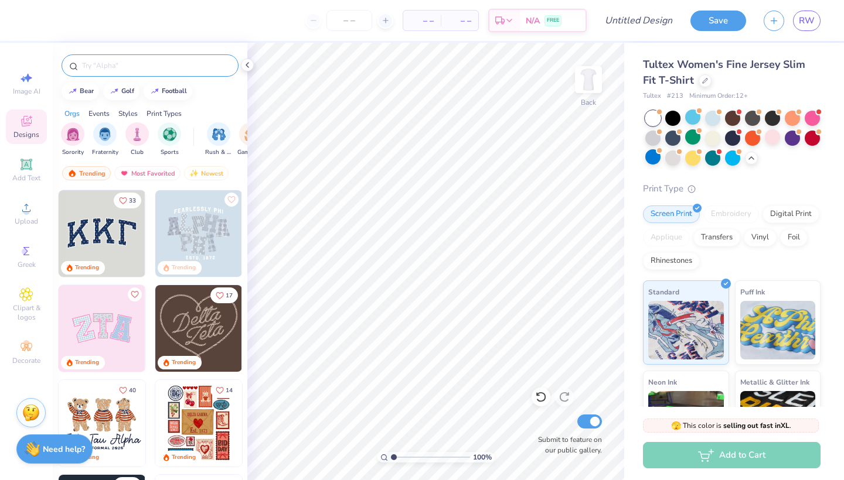
click at [119, 58] on div at bounding box center [150, 65] width 177 height 22
click at [120, 70] on input "text" at bounding box center [156, 66] width 150 height 12
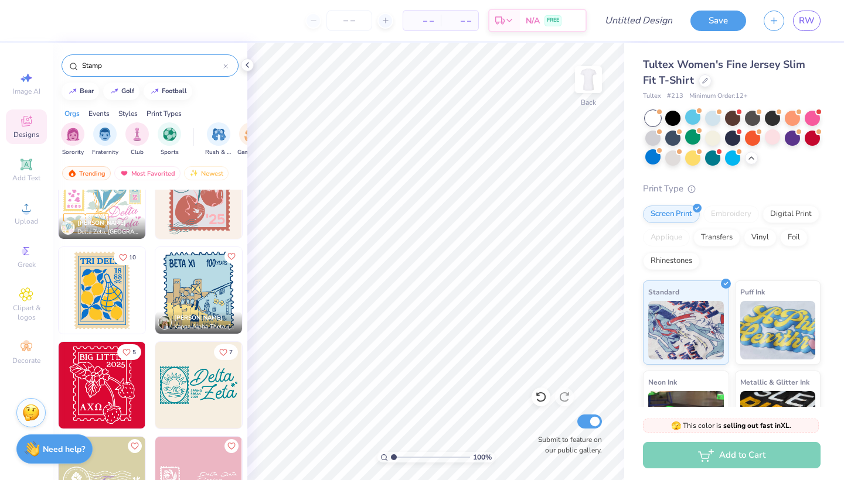
scroll to position [1097, 0]
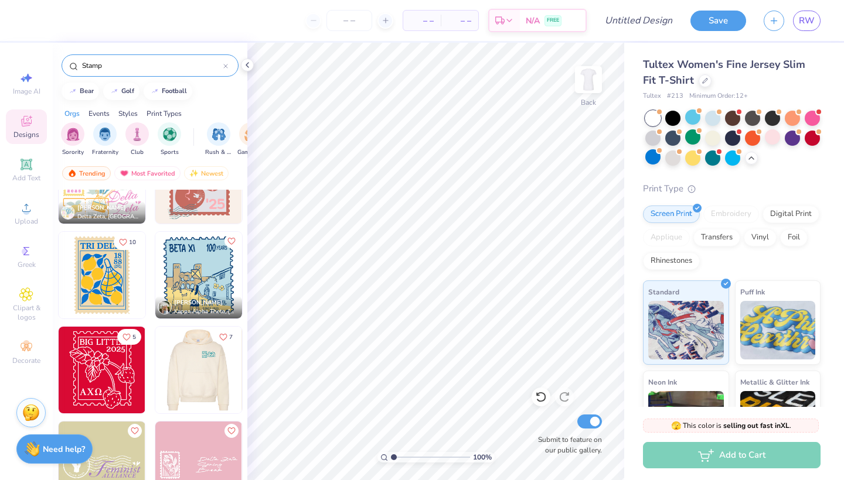
type input "Stamp"
click at [227, 380] on div at bounding box center [199, 370] width 260 height 87
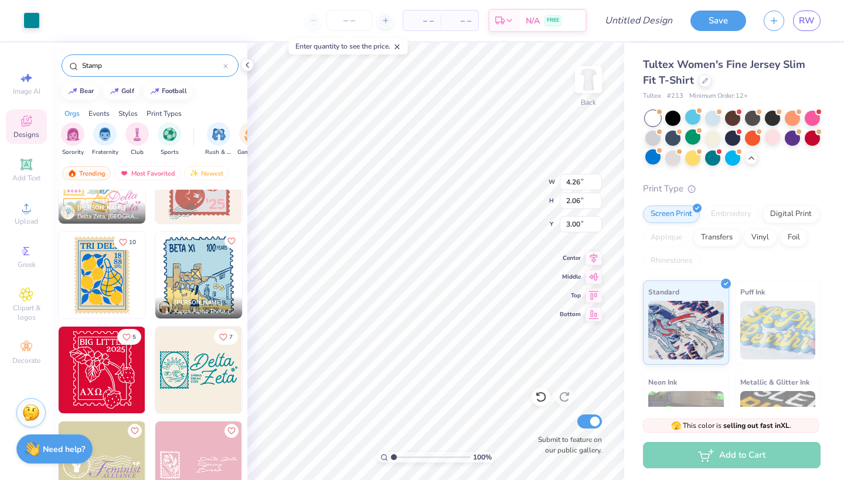
type input "7.54"
type input "3.65"
type input "3.00"
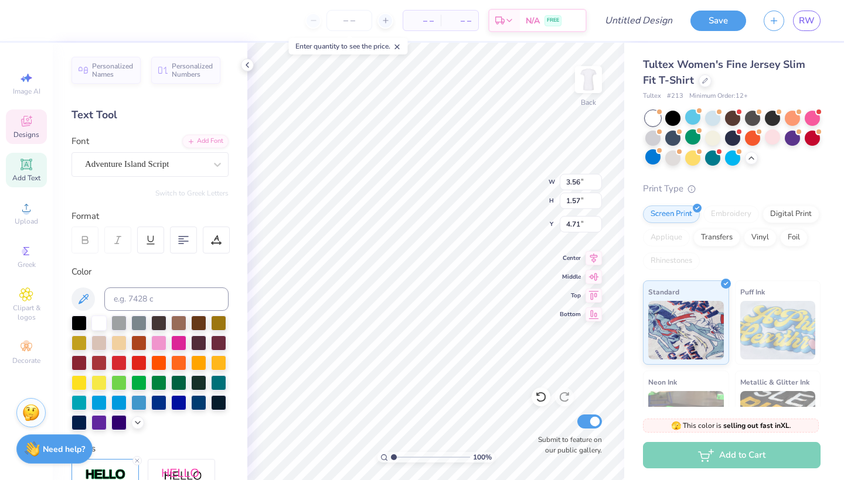
scroll to position [9, 2]
type textarea "Z"
type textarea "Gamma"
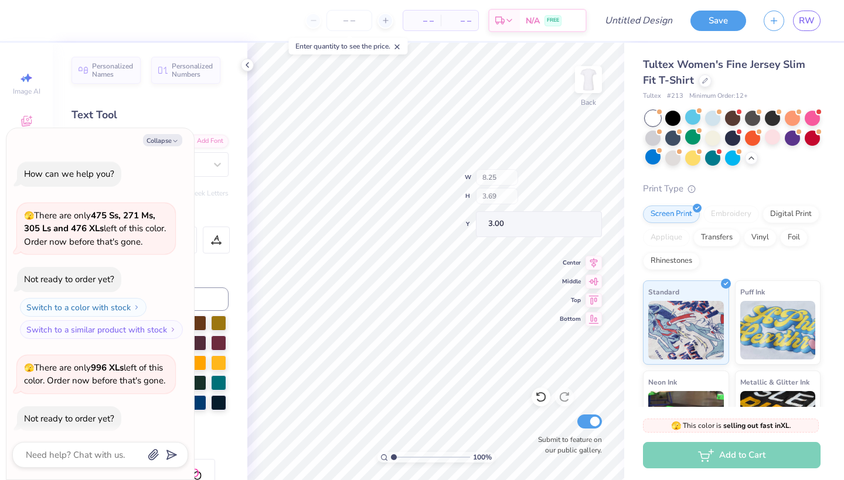
scroll to position [531, 0]
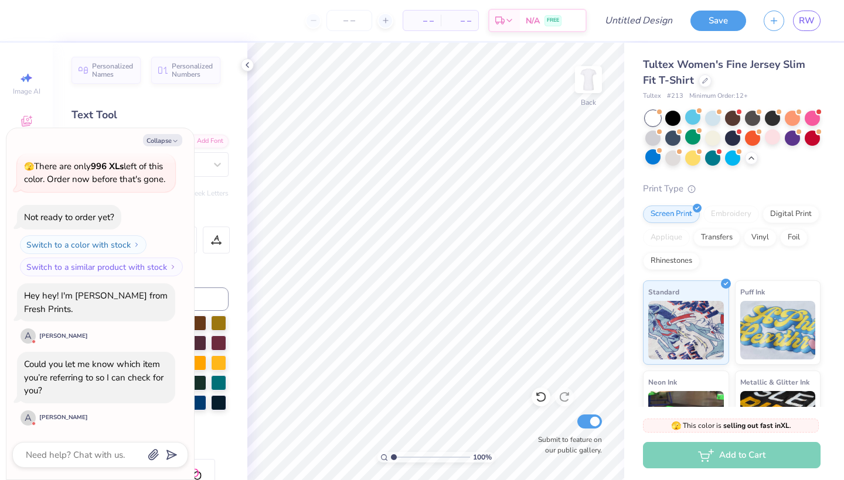
type textarea "x"
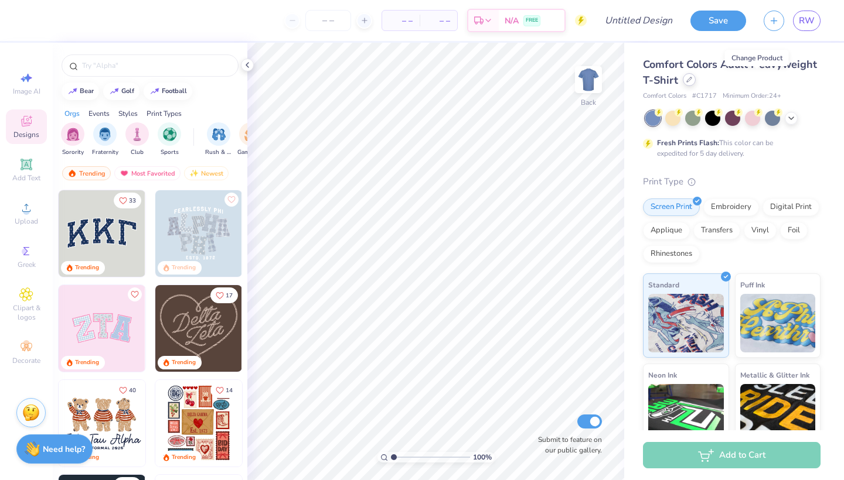
click at [691, 80] on icon at bounding box center [689, 79] width 5 height 5
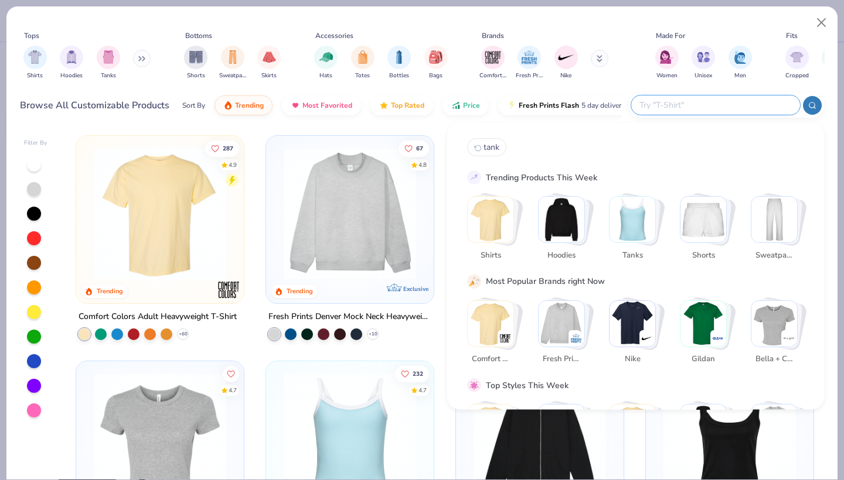
click at [725, 100] on input "text" at bounding box center [715, 104] width 154 height 13
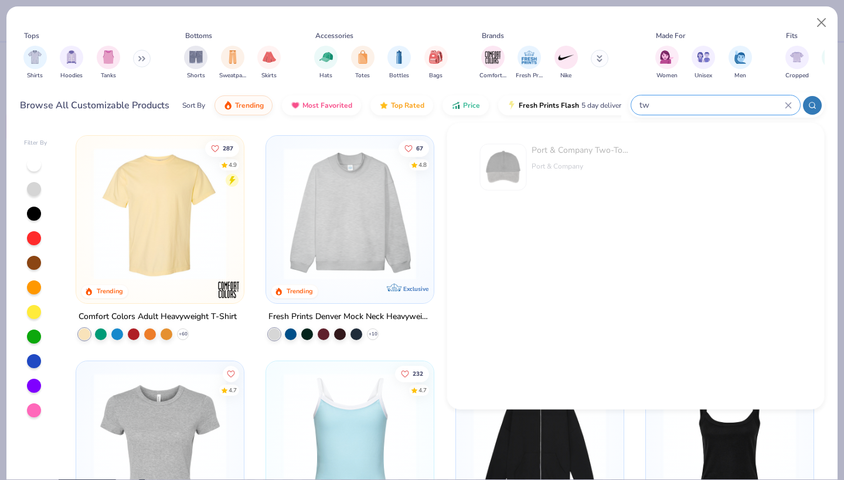
type input "t"
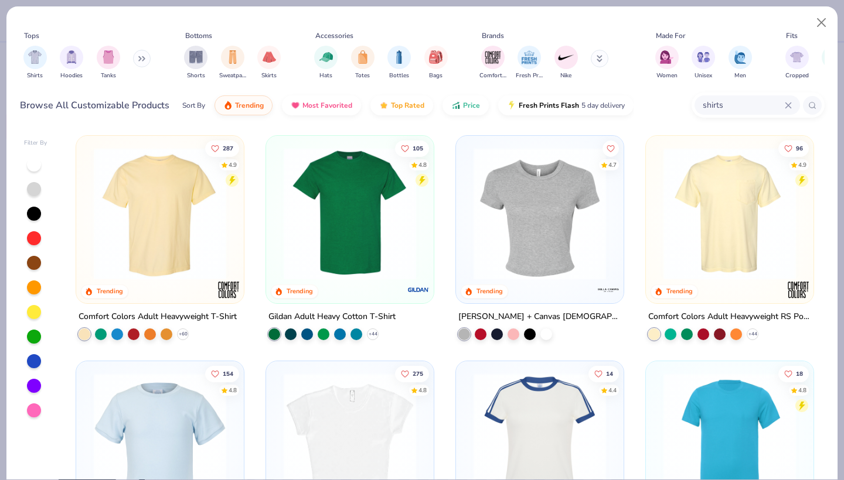
click at [510, 421] on img at bounding box center [540, 439] width 144 height 132
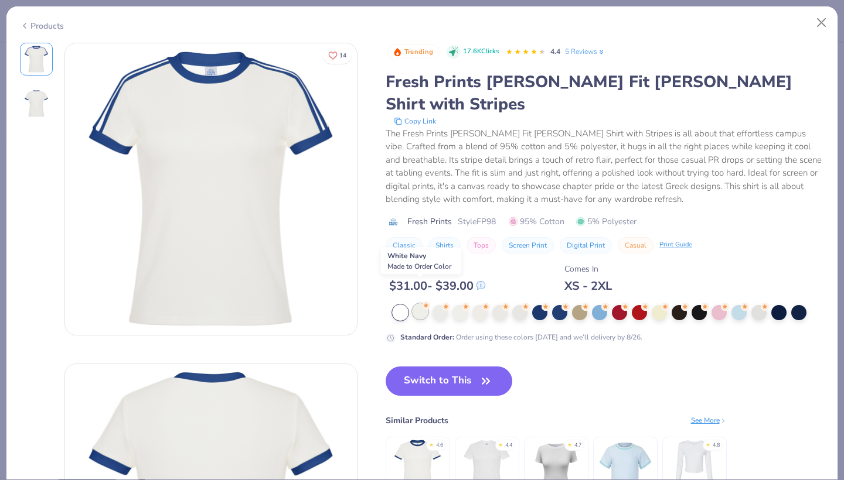
click at [426, 304] on div at bounding box center [419, 311] width 15 height 15
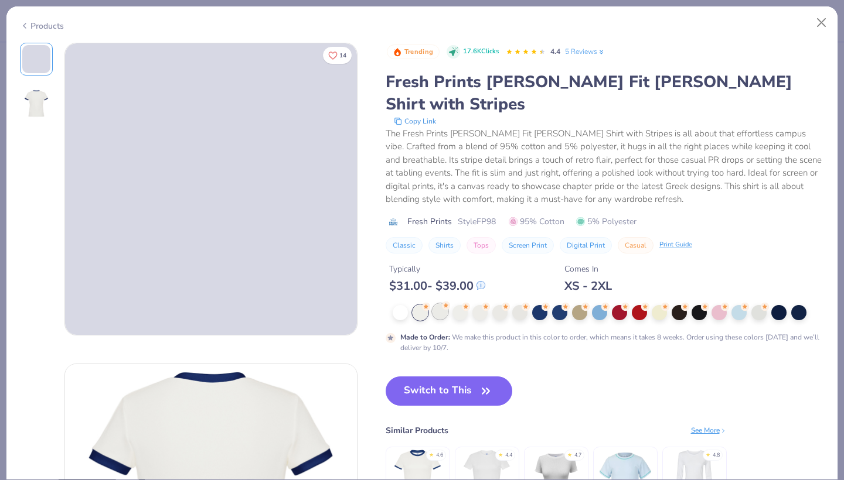
click at [439, 304] on div at bounding box center [439, 311] width 15 height 15
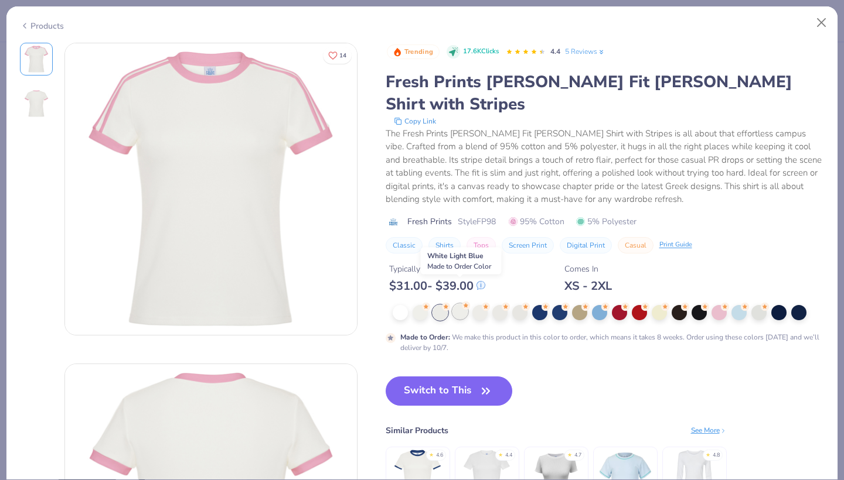
click at [459, 304] on div at bounding box center [459, 311] width 15 height 15
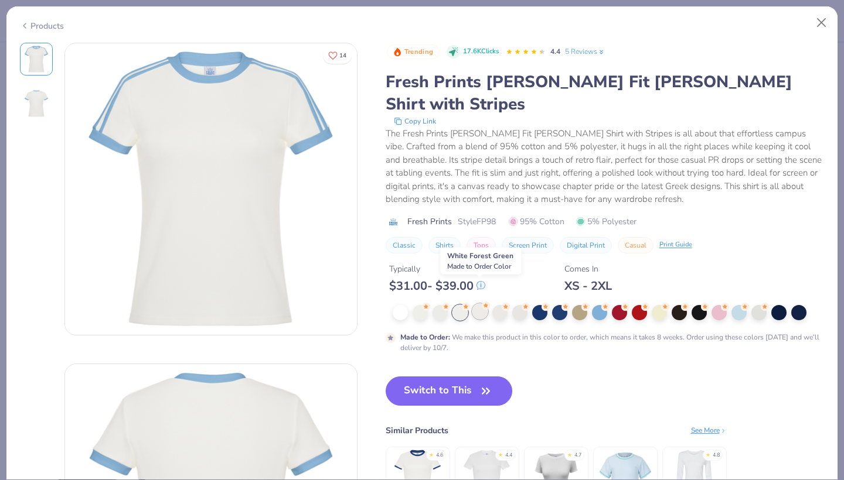
click at [476, 304] on div at bounding box center [479, 311] width 15 height 15
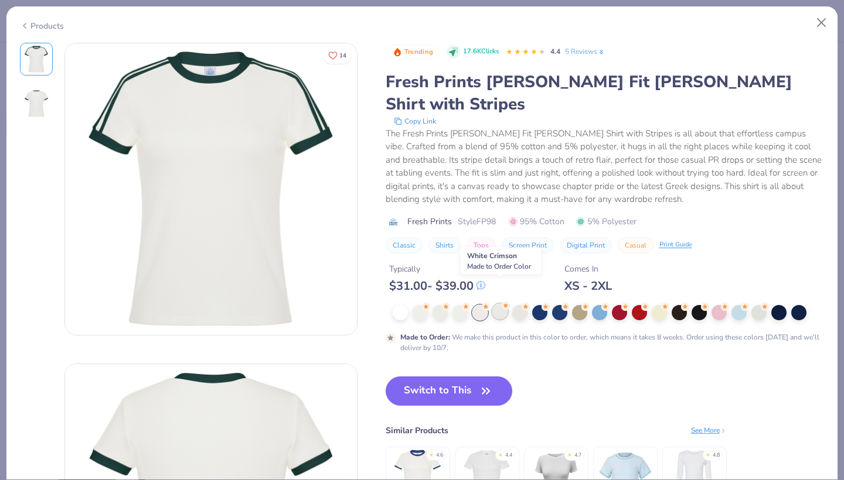
click at [500, 304] on div at bounding box center [499, 311] width 15 height 15
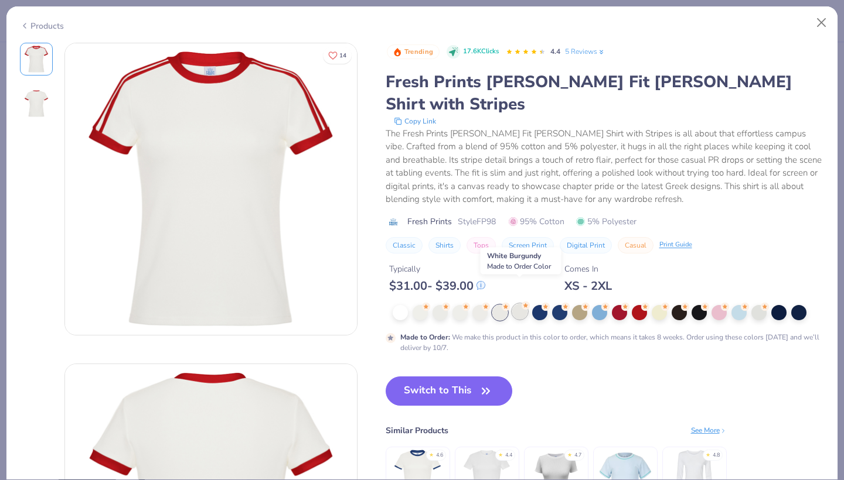
click at [514, 304] on div at bounding box center [519, 311] width 15 height 15
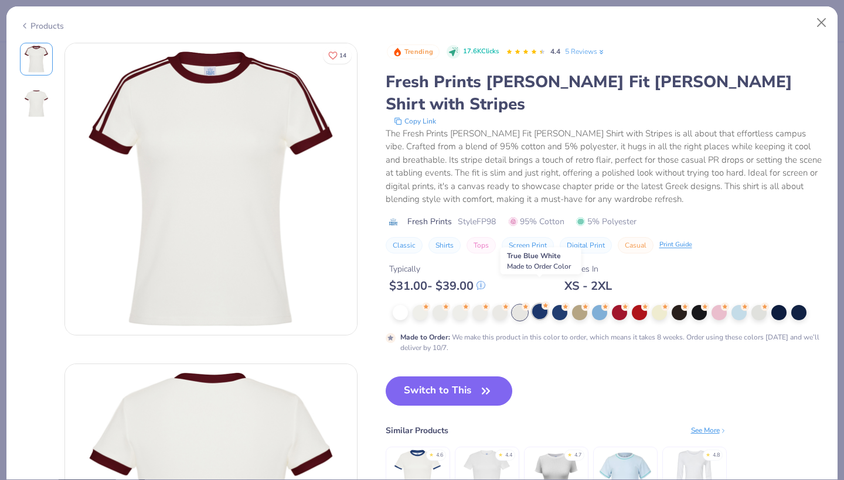
click at [535, 304] on div at bounding box center [539, 311] width 15 height 15
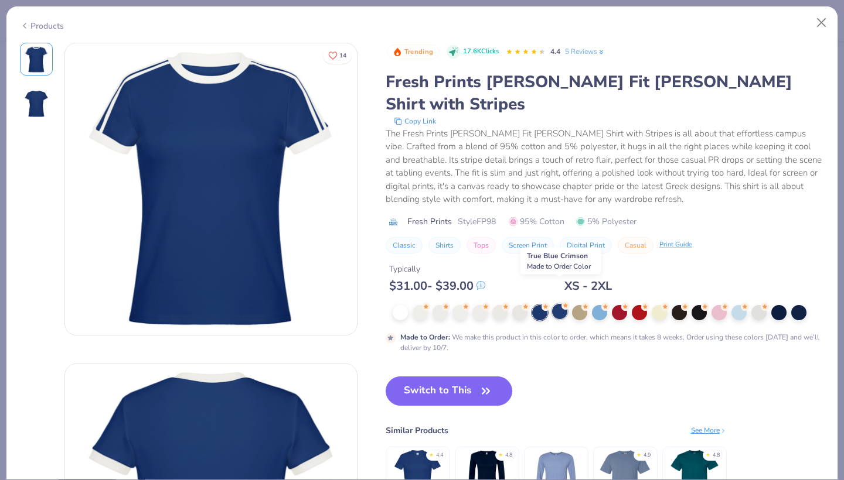
click at [564, 304] on div at bounding box center [559, 311] width 15 height 15
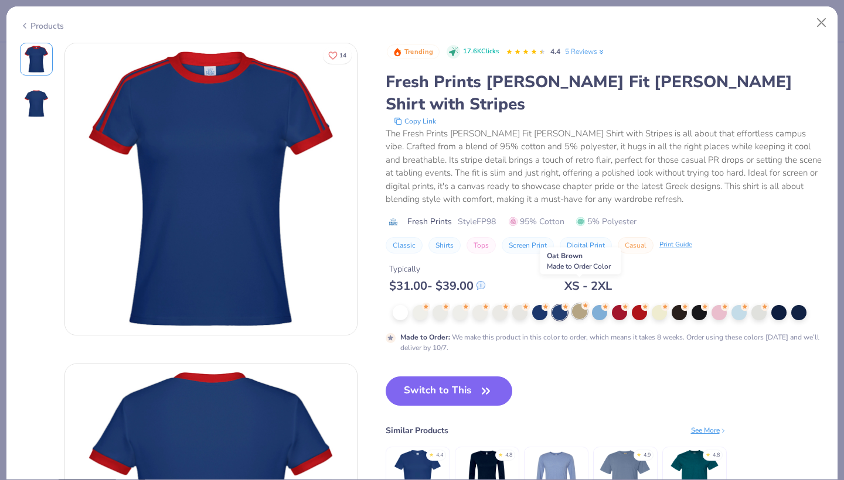
click at [579, 304] on div at bounding box center [579, 311] width 15 height 15
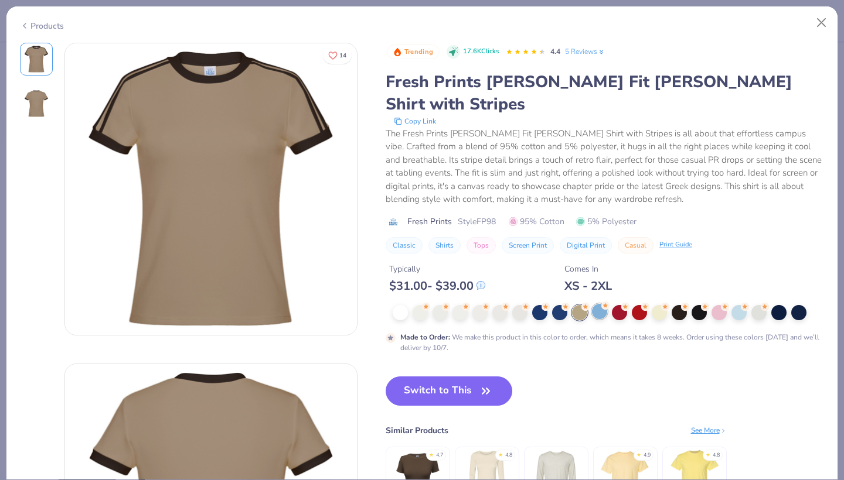
click at [598, 304] on div at bounding box center [599, 311] width 15 height 15
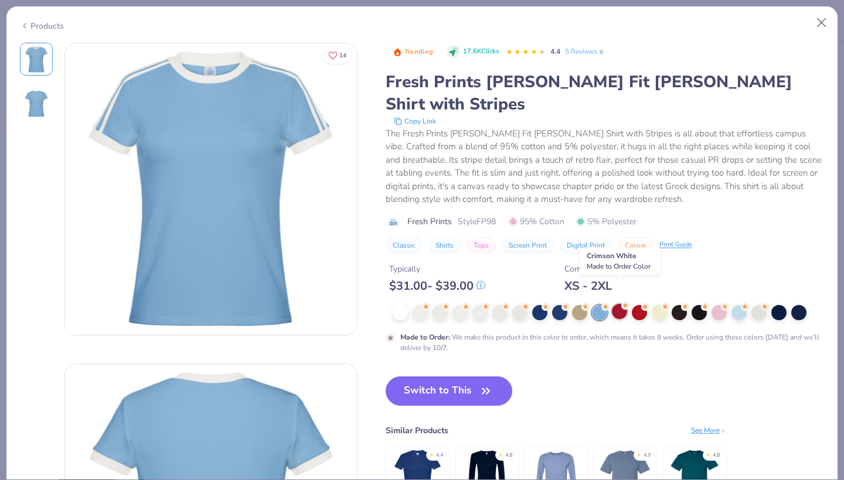
click at [623, 304] on div at bounding box center [619, 311] width 15 height 15
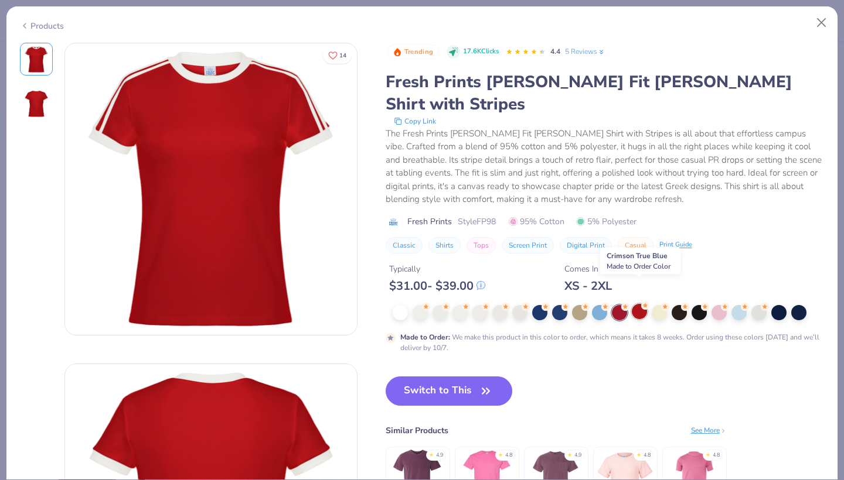
click at [645, 304] on div at bounding box center [639, 311] width 15 height 15
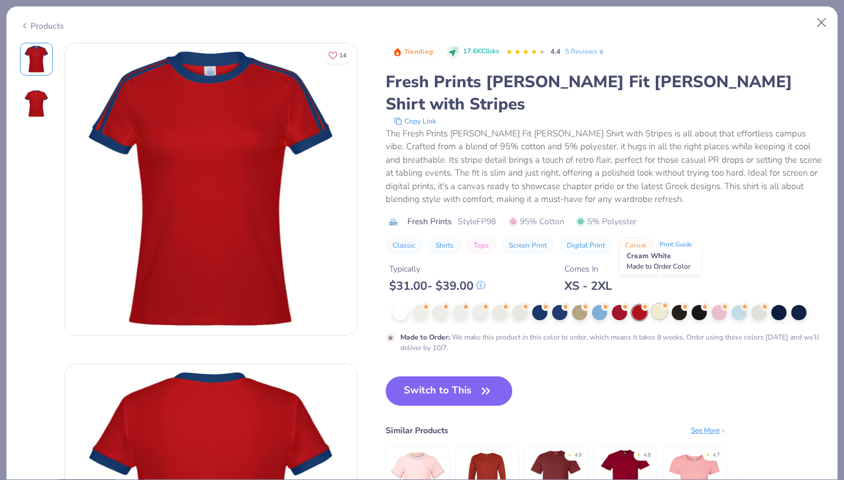
click at [657, 304] on div at bounding box center [659, 311] width 15 height 15
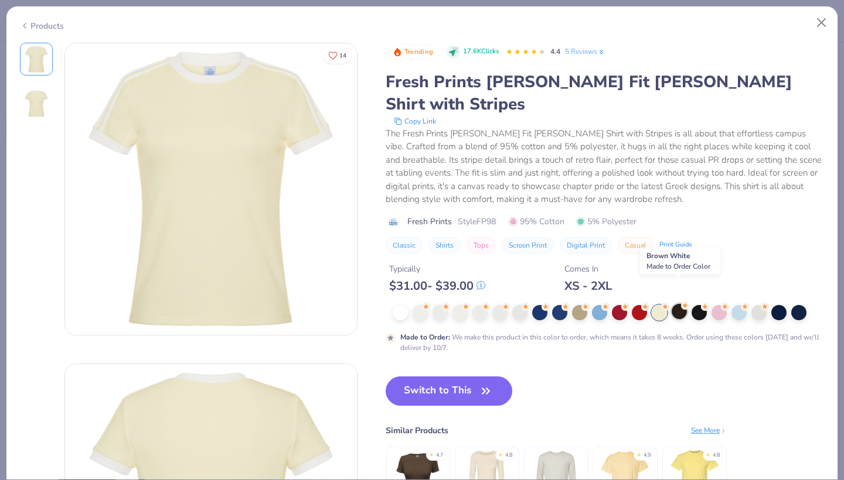
click at [682, 304] on div at bounding box center [678, 311] width 15 height 15
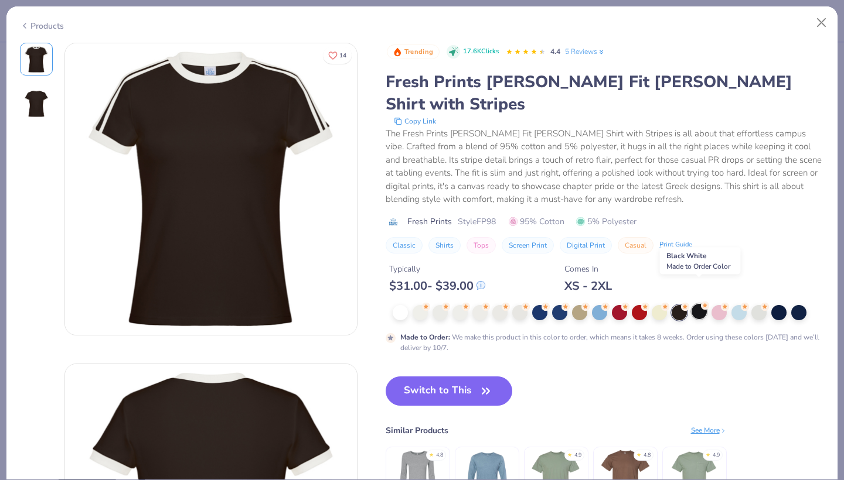
click at [700, 304] on div at bounding box center [698, 311] width 15 height 15
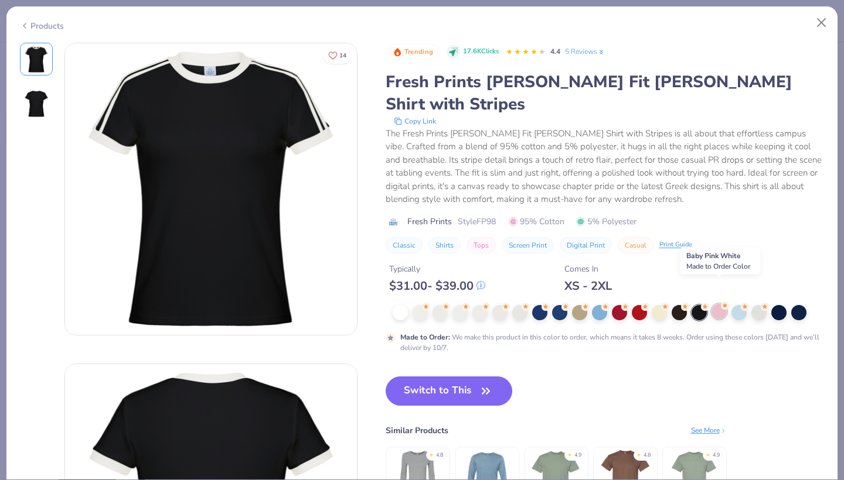
click at [720, 304] on div at bounding box center [718, 311] width 15 height 15
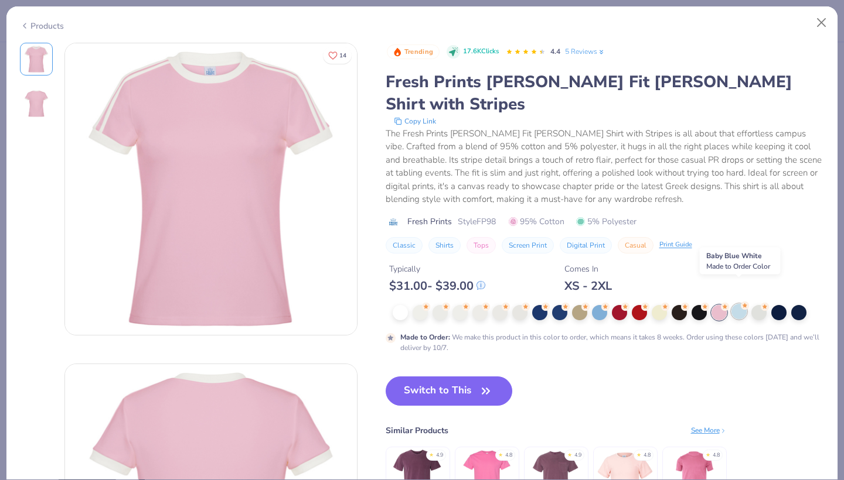
click at [732, 304] on div at bounding box center [738, 311] width 15 height 15
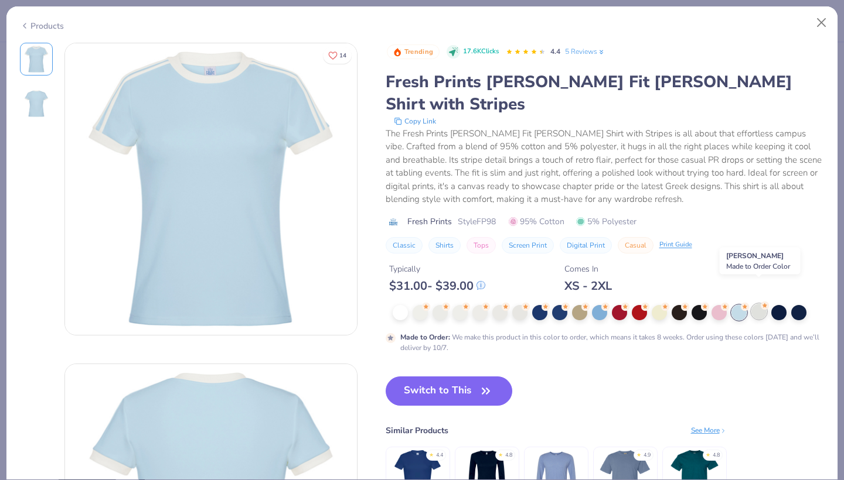
click at [760, 304] on div at bounding box center [758, 311] width 15 height 15
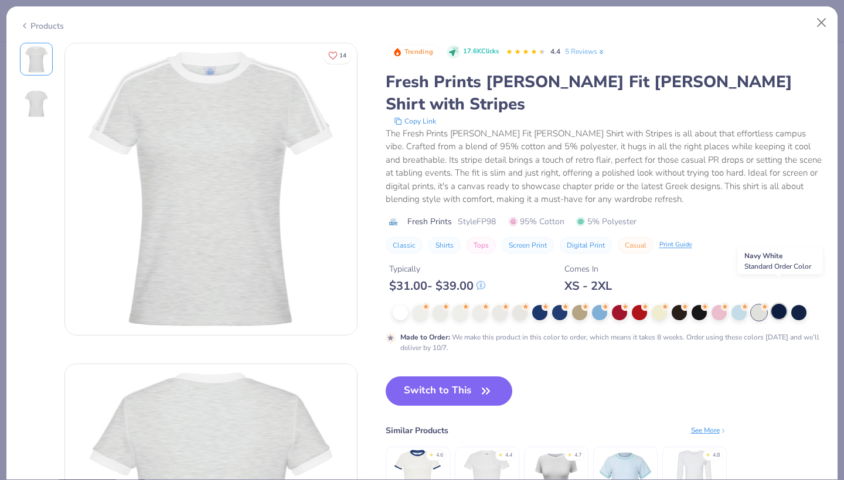
click at [781, 304] on div at bounding box center [778, 311] width 15 height 15
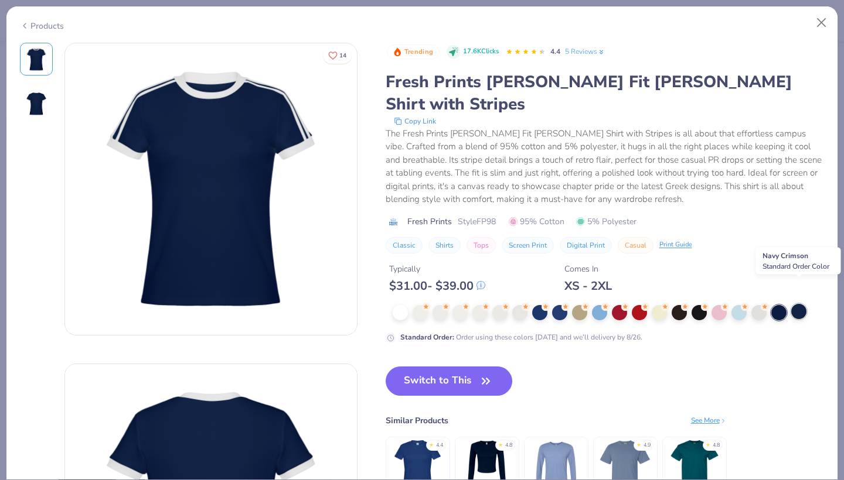
click at [799, 304] on div at bounding box center [798, 311] width 15 height 15
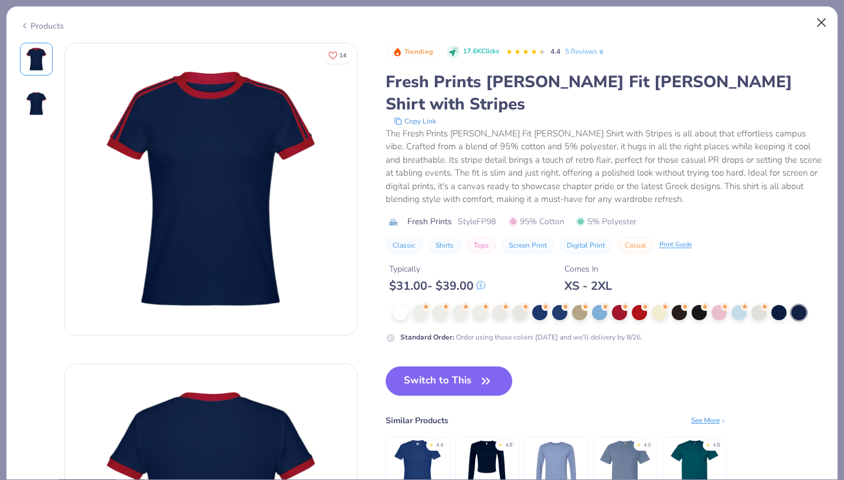
click at [817, 21] on button "Close" at bounding box center [821, 23] width 22 height 22
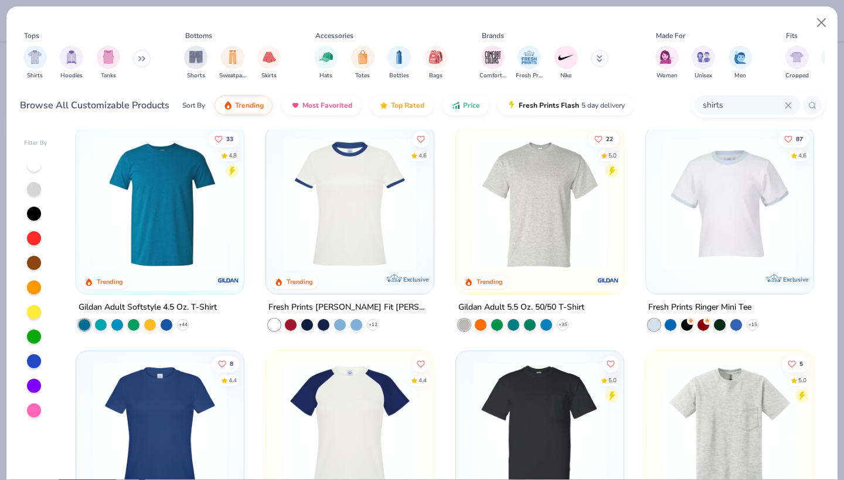
scroll to position [473, 0]
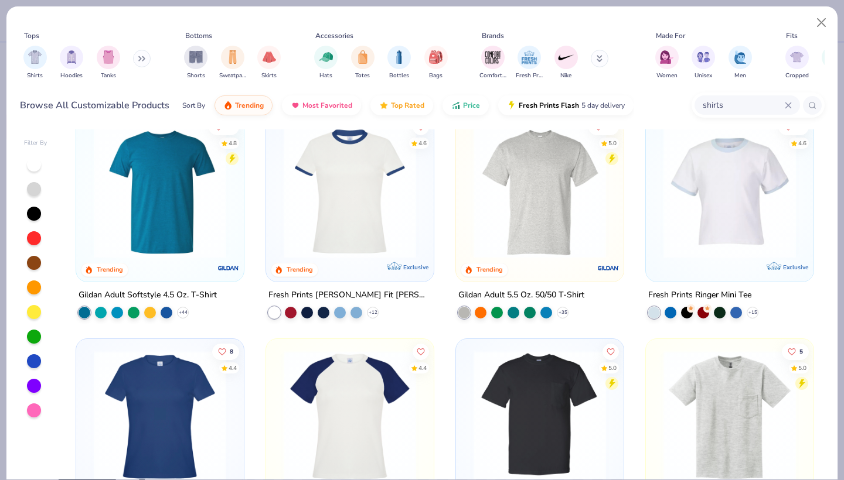
click at [394, 209] on img at bounding box center [350, 191] width 144 height 132
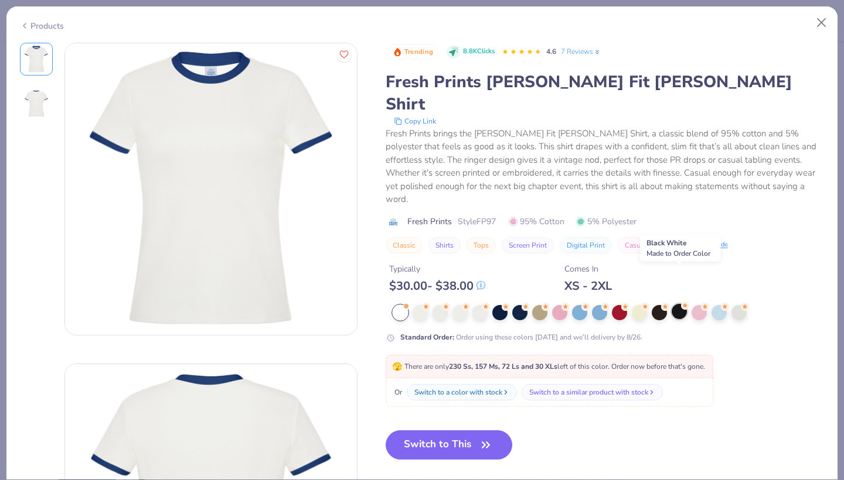
click at [681, 304] on div at bounding box center [678, 311] width 15 height 15
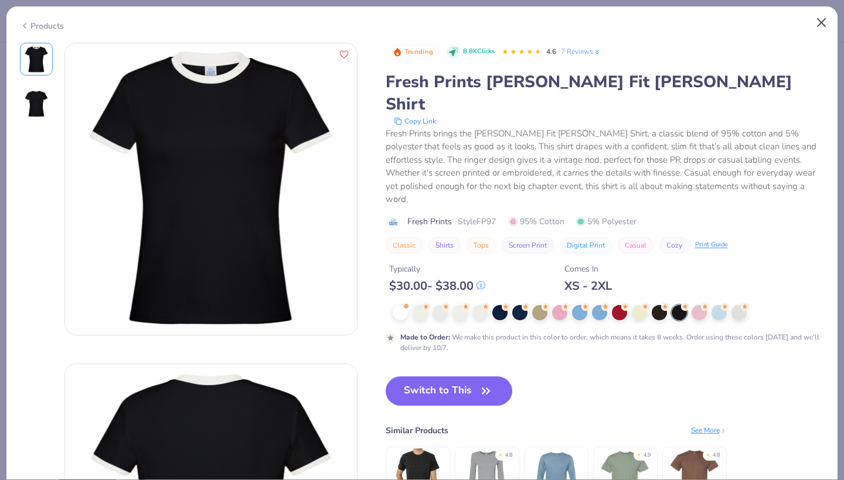
click at [823, 19] on button "Close" at bounding box center [821, 23] width 22 height 22
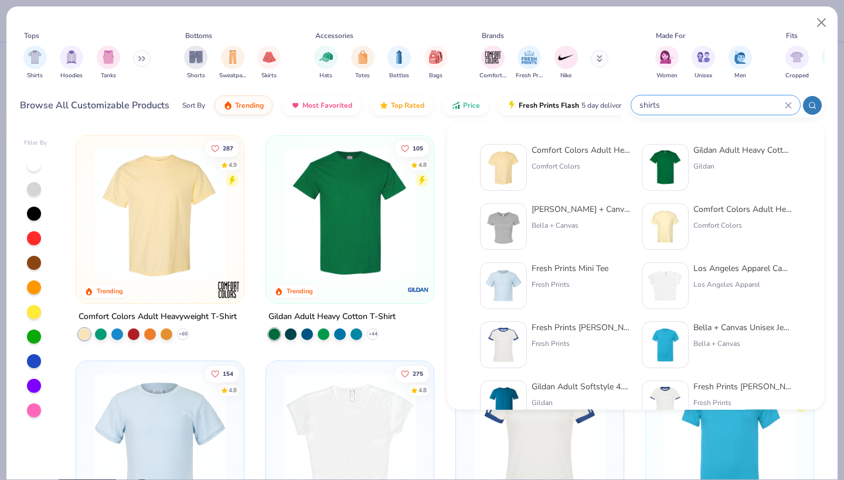
click at [721, 104] on input "shirts" at bounding box center [711, 104] width 146 height 13
type input "s"
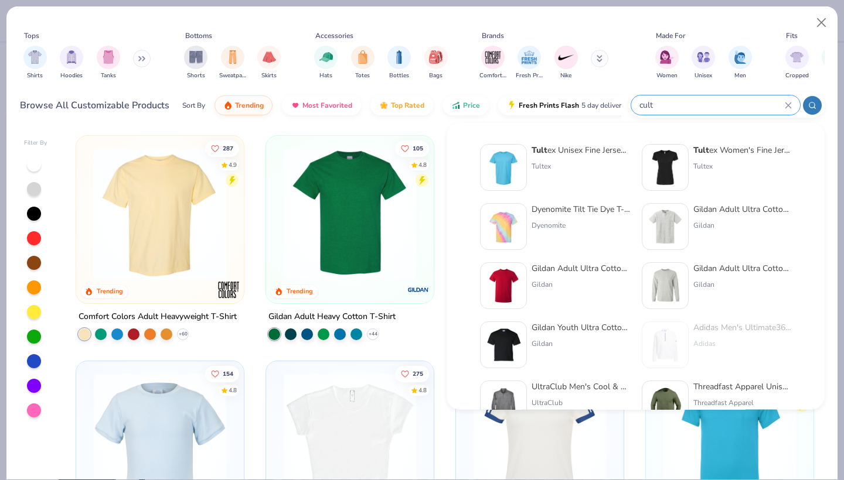
type input "cult"
click at [754, 149] on div "Tult ex Women's Fine Jersey Slim Fit T-Shirt" at bounding box center [742, 150] width 98 height 12
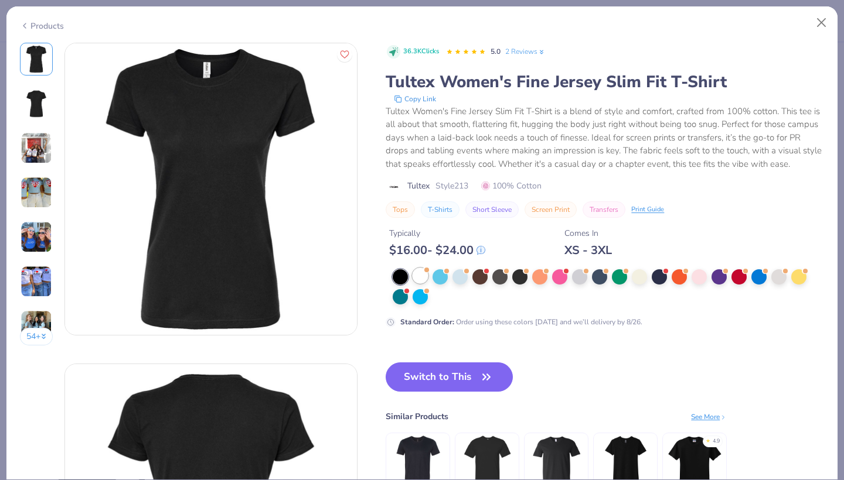
click at [420, 284] on div at bounding box center [419, 275] width 15 height 15
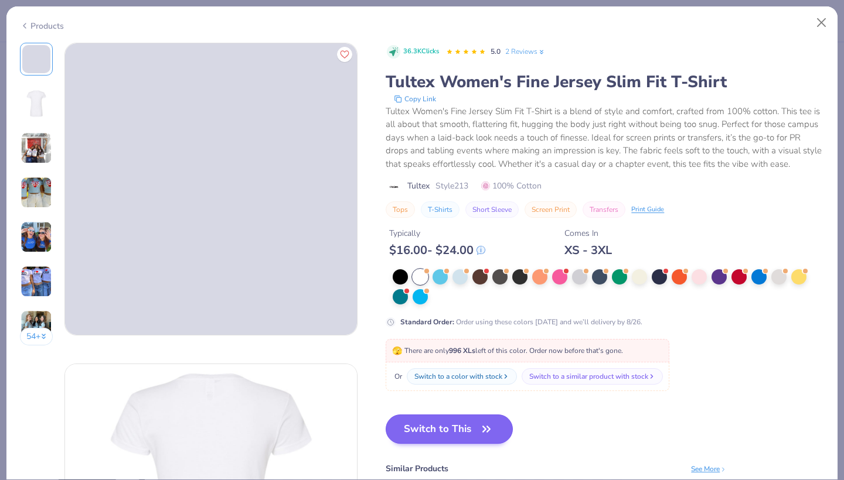
click at [471, 437] on button "Switch to This" at bounding box center [449, 429] width 127 height 29
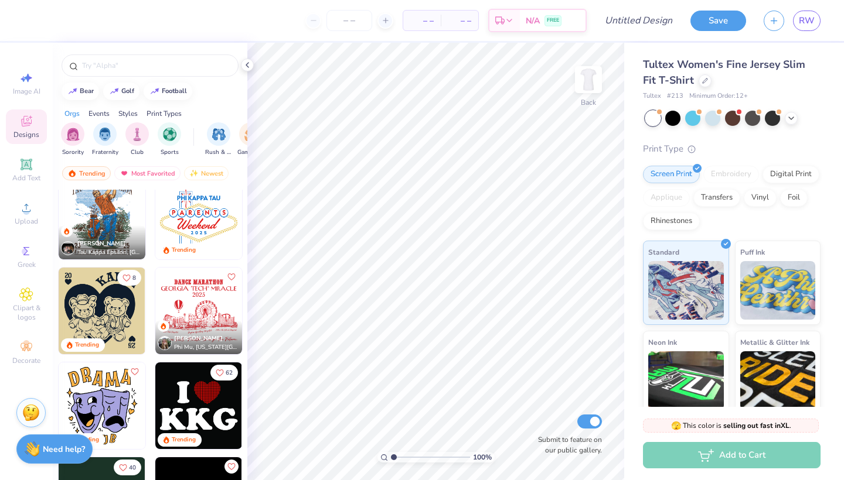
scroll to position [2338, 0]
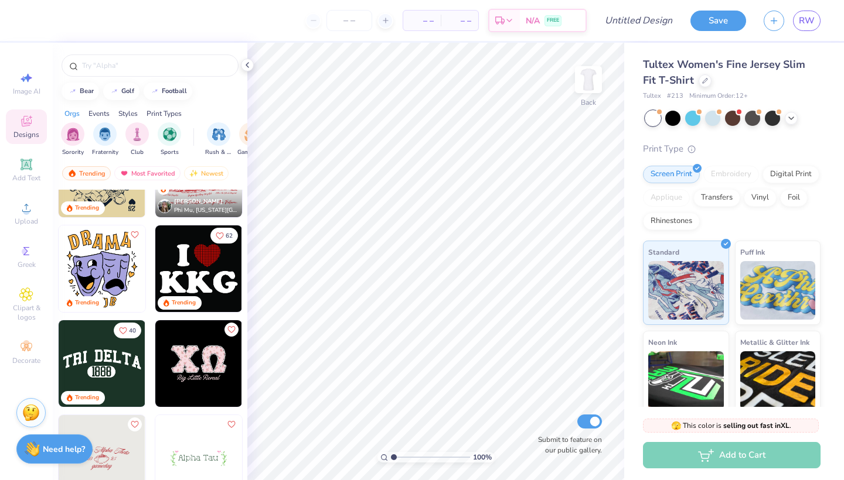
click at [217, 271] on img at bounding box center [198, 269] width 87 height 87
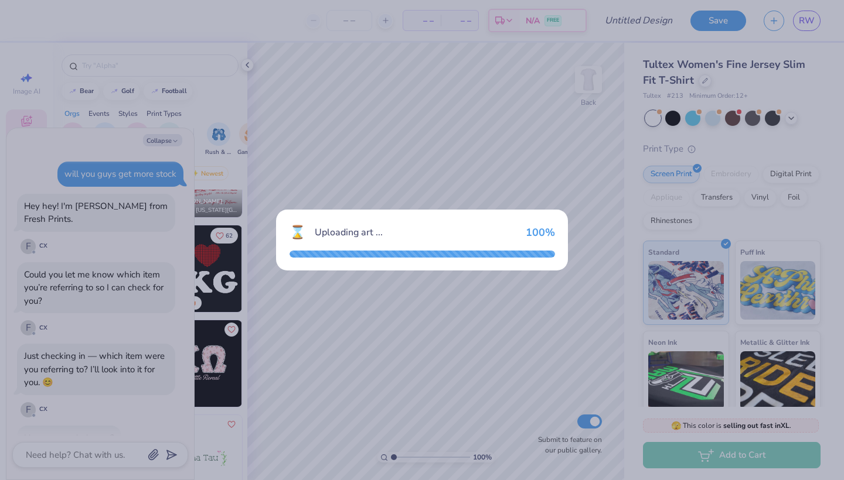
scroll to position [101, 0]
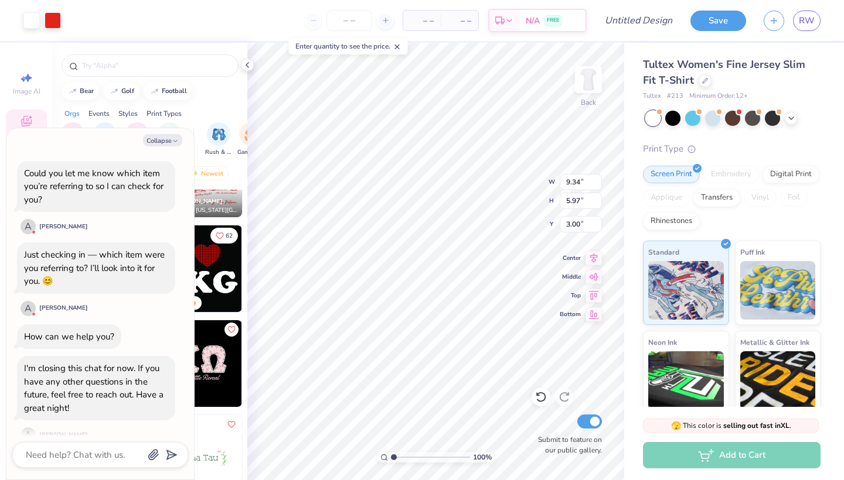
click at [152, 309] on div "will you guys get more stock Hey hey! I'm [PERSON_NAME] from Fresh Prints. A [P…" at bounding box center [100, 252] width 176 height 403
click at [166, 138] on button "Collapse" at bounding box center [162, 140] width 39 height 12
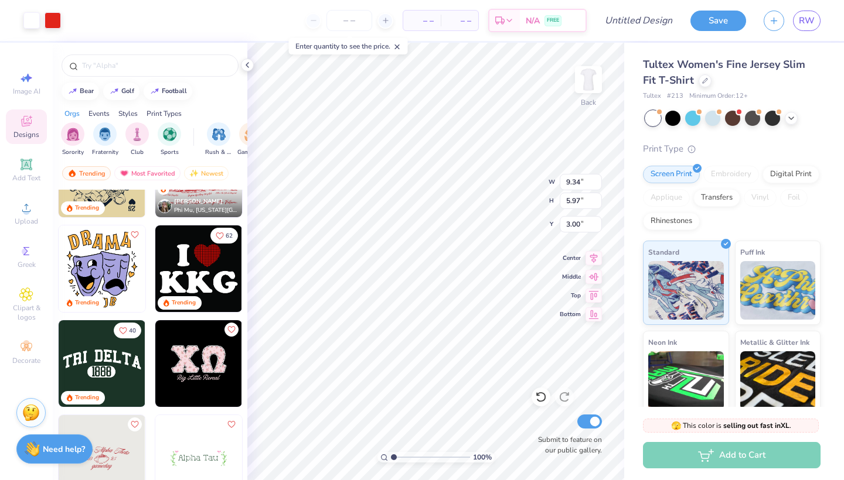
type textarea "x"
click at [113, 369] on img at bounding box center [102, 364] width 87 height 87
type input "3.80"
type input "3.00"
type input "1.76"
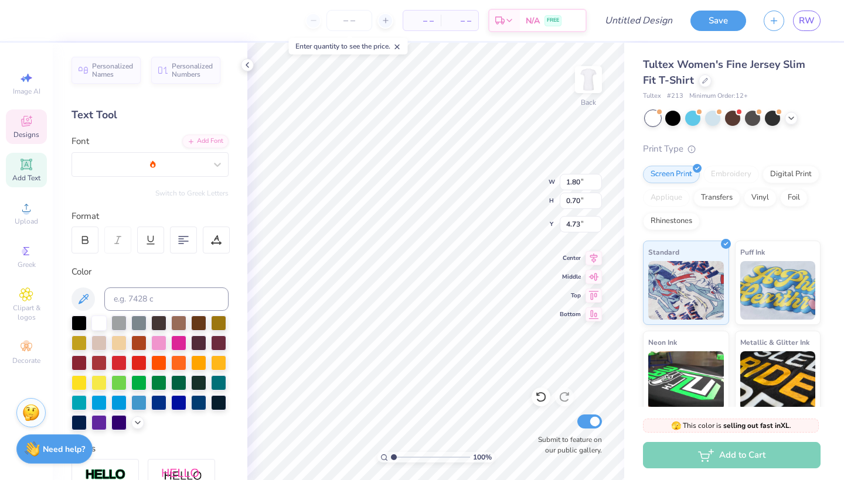
scroll to position [9, 2]
type textarea "1873"
click at [96, 323] on div at bounding box center [98, 322] width 15 height 15
type input "6.91"
type input "1.76"
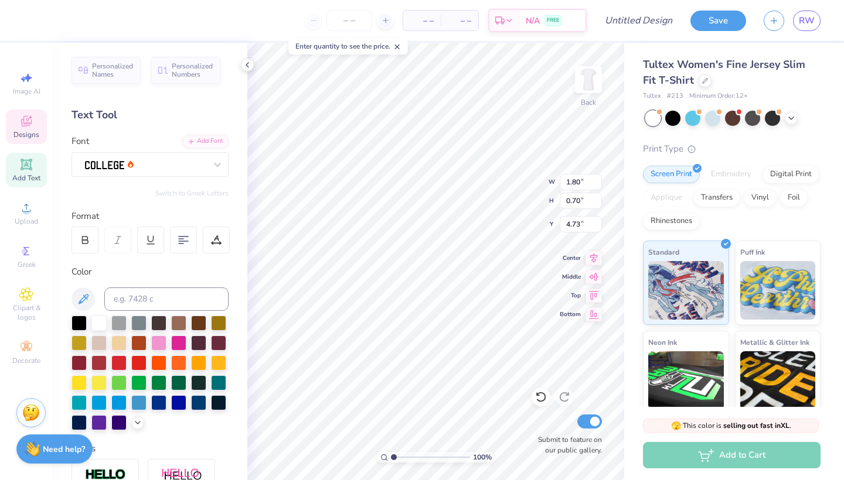
type input "3.00"
type textarea "DELTA GAMMA"
type input "9.42"
type input "2.01"
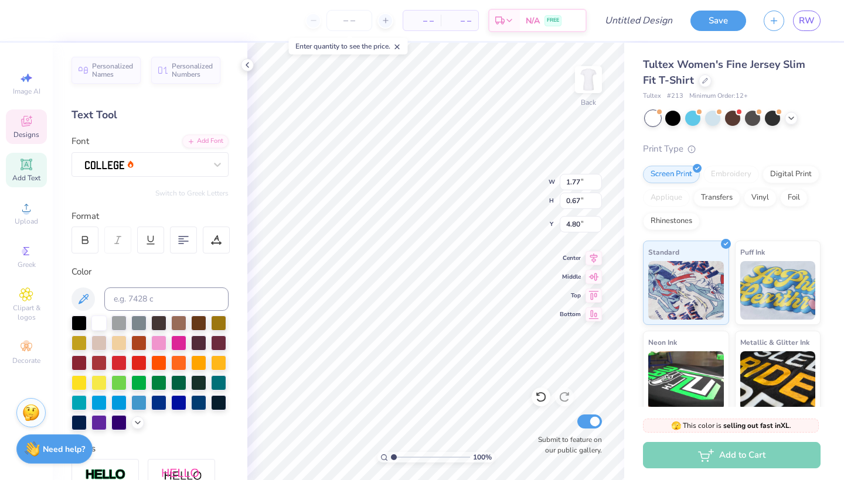
type input "2.88"
type input "2.51"
type input "1.03"
click at [80, 323] on div at bounding box center [78, 322] width 15 height 15
type input "8.11"
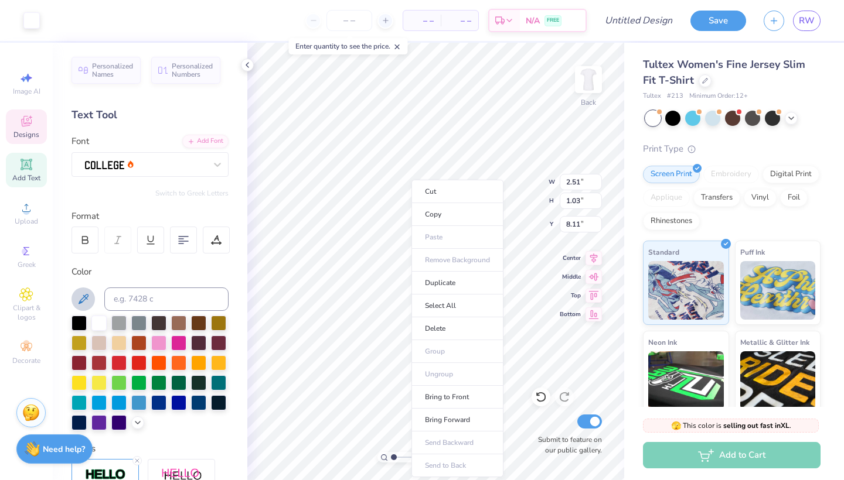
click at [83, 301] on icon at bounding box center [84, 299] width 10 height 10
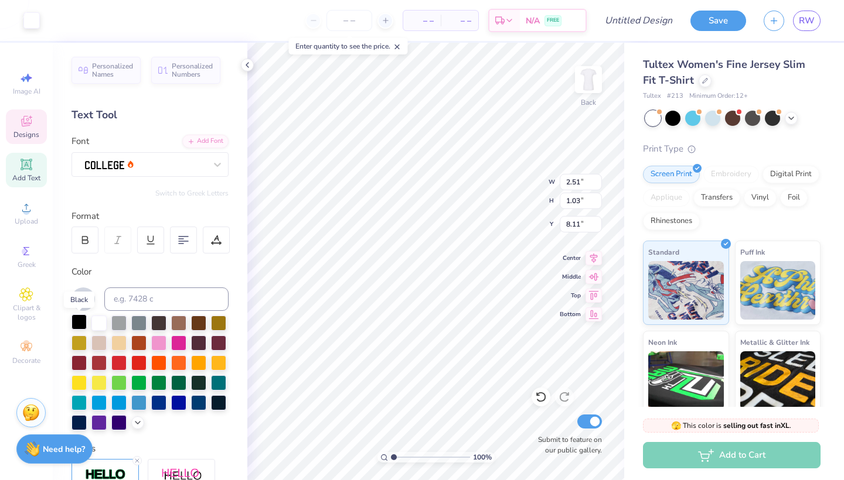
click at [74, 326] on div at bounding box center [78, 322] width 15 height 15
click at [27, 121] on icon at bounding box center [26, 121] width 11 height 11
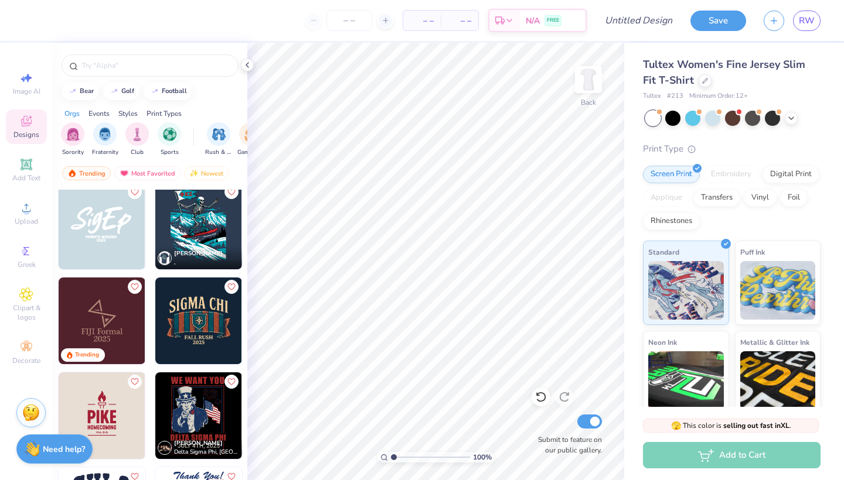
scroll to position [2658, 0]
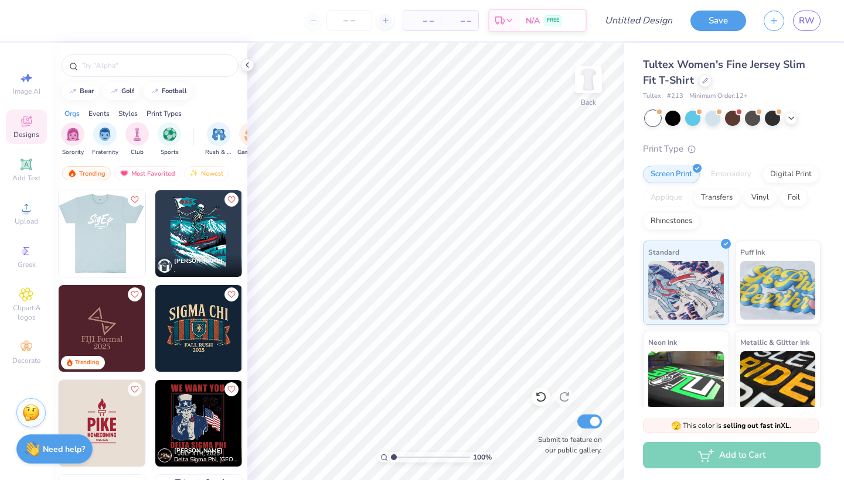
click at [94, 251] on div at bounding box center [102, 233] width 260 height 87
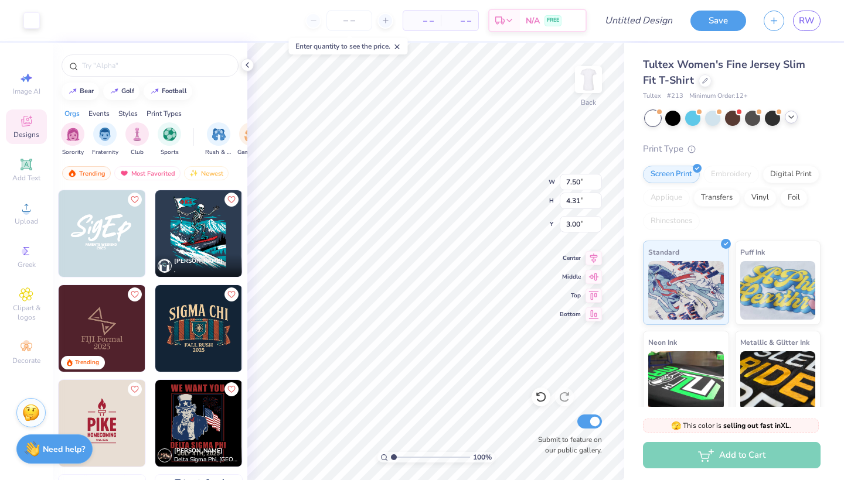
click at [787, 117] on icon at bounding box center [790, 116] width 9 height 9
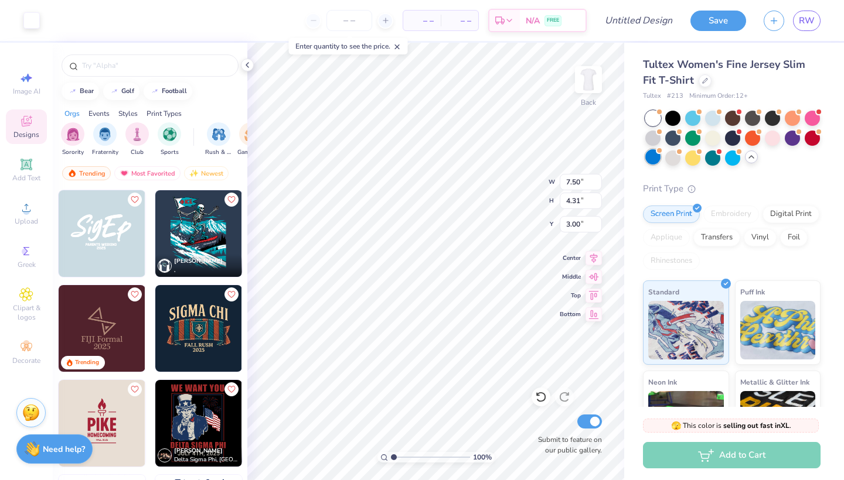
click at [660, 156] on div at bounding box center [652, 156] width 15 height 15
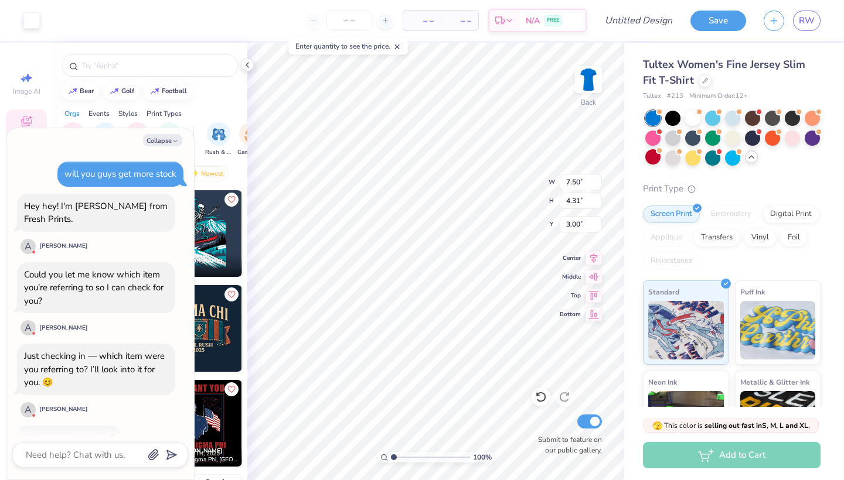
scroll to position [253, 0]
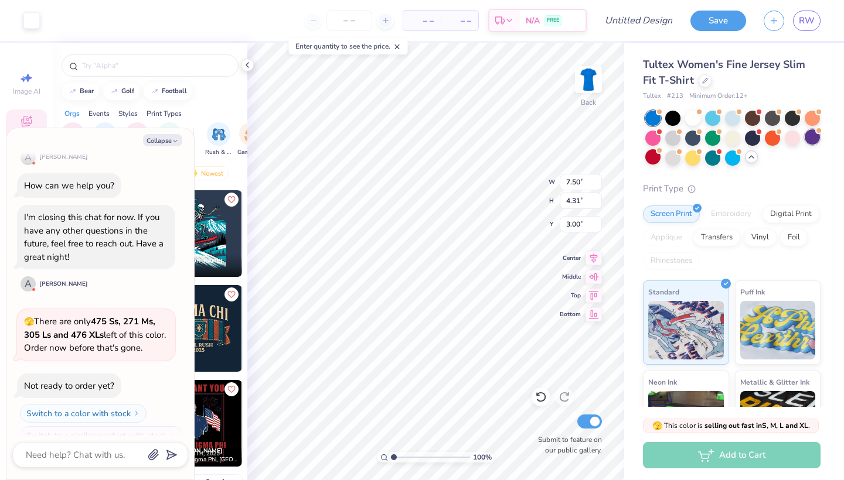
click at [804, 145] on div at bounding box center [811, 136] width 15 height 15
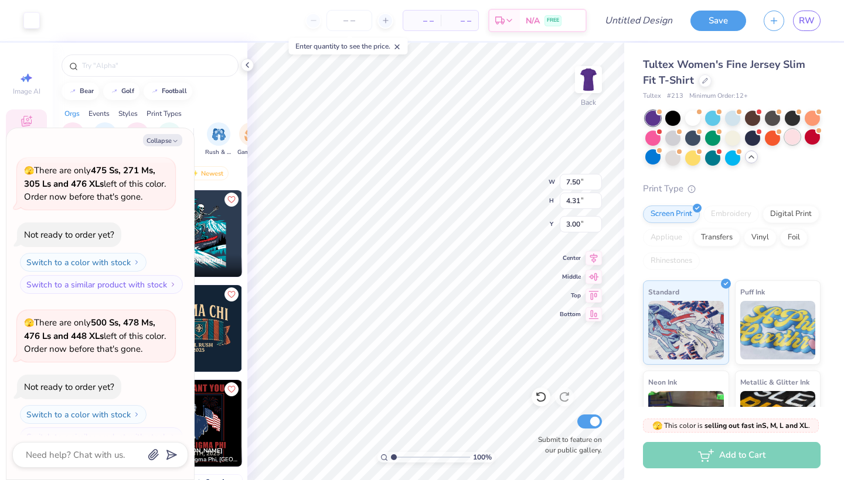
click at [785, 145] on div at bounding box center [792, 136] width 15 height 15
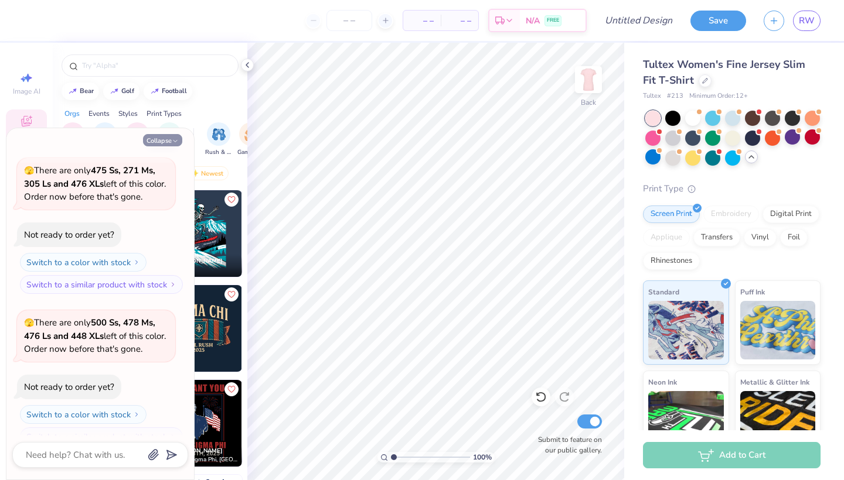
click at [163, 141] on button "Collapse" at bounding box center [162, 140] width 39 height 12
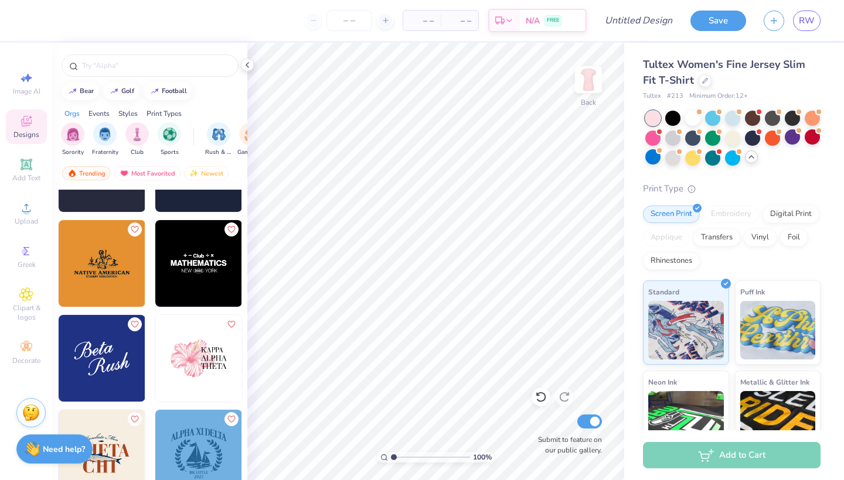
scroll to position [3977, 0]
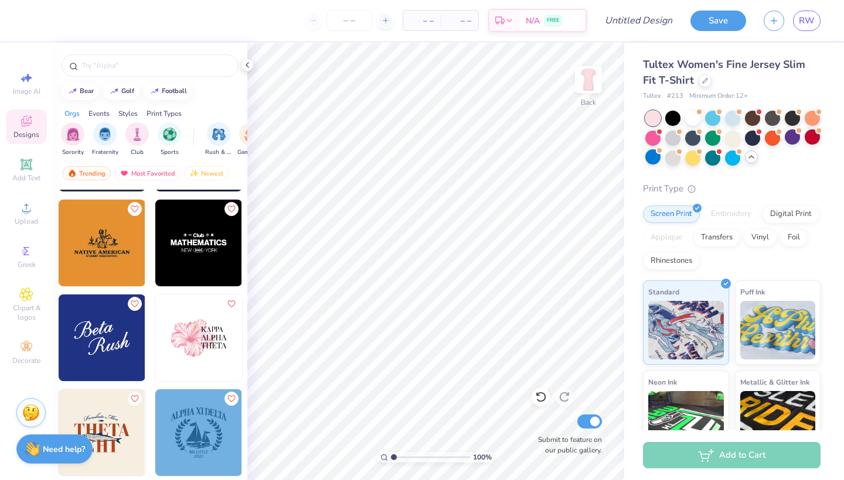
click at [695, 120] on div at bounding box center [692, 118] width 15 height 15
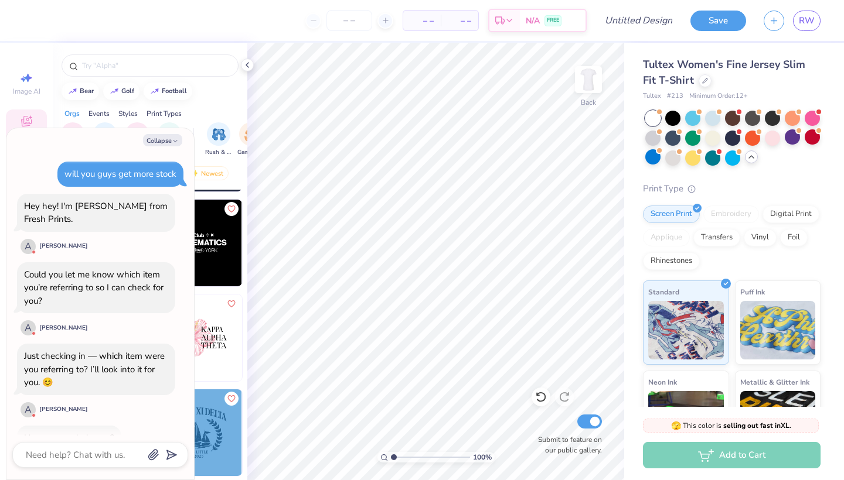
scroll to position [555, 0]
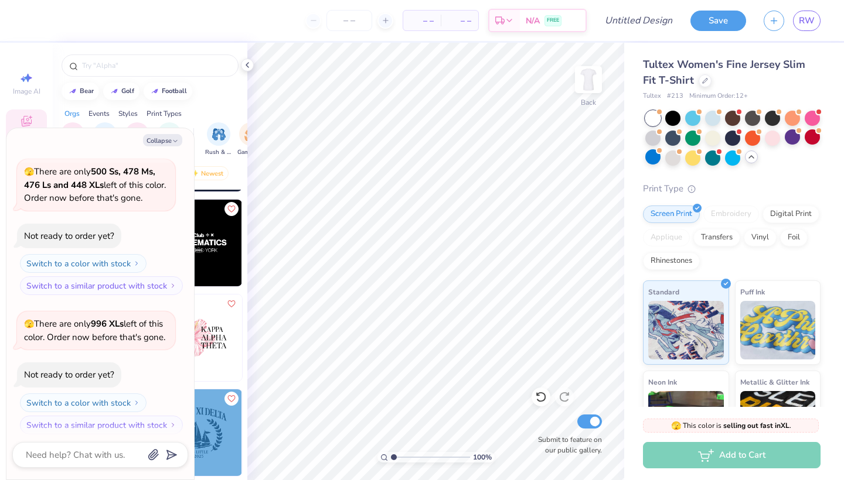
click at [221, 345] on img at bounding box center [198, 338] width 87 height 87
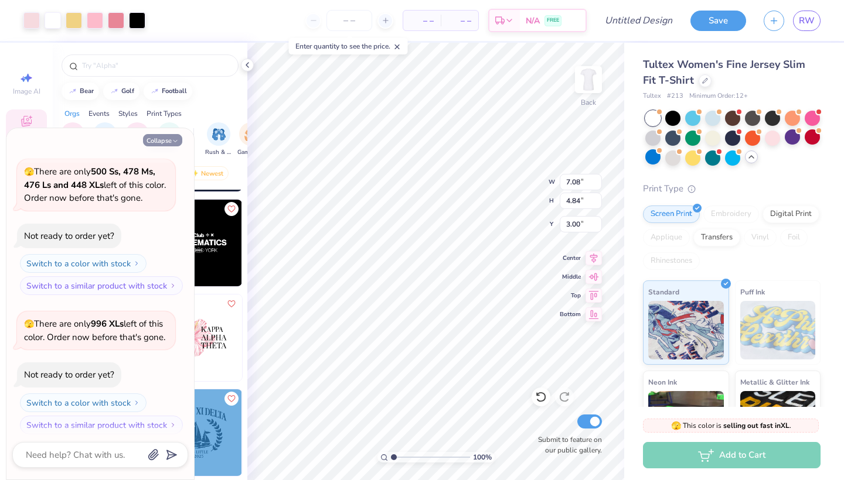
click at [175, 136] on button "Collapse" at bounding box center [162, 140] width 39 height 12
type textarea "x"
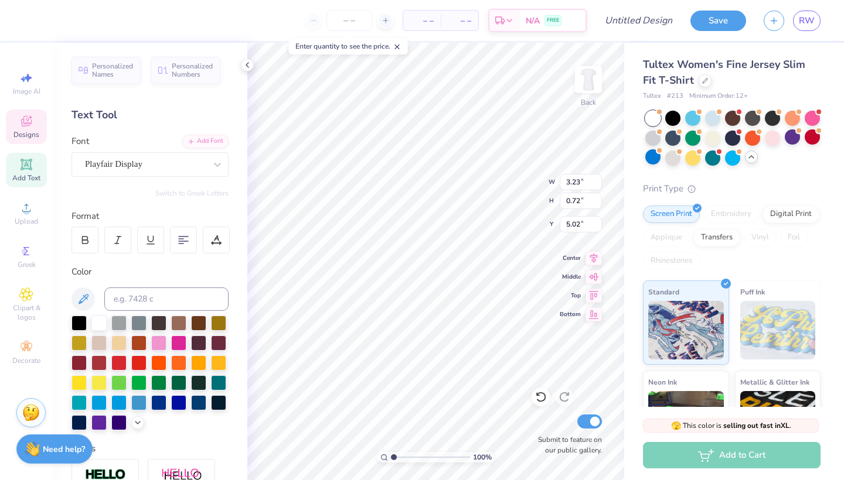
scroll to position [9, 1]
type input "2.83"
type input "0.69"
type input "4.59"
type input "3.21"
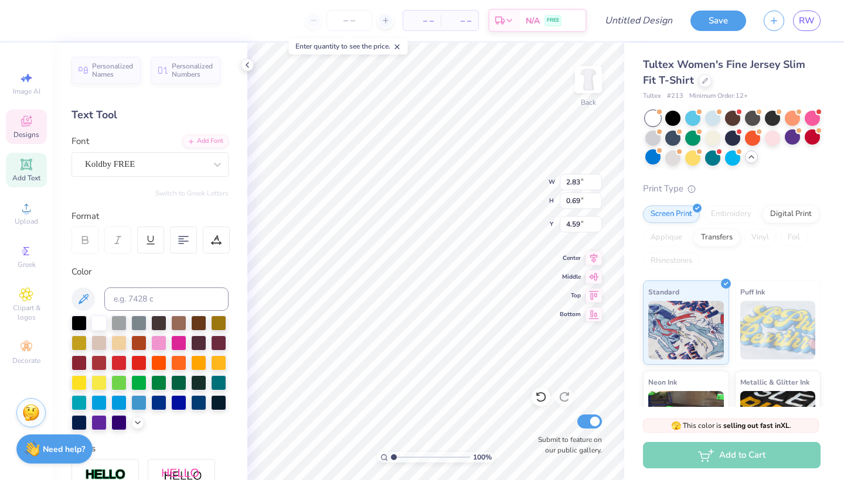
type input "0.72"
type input "5.44"
type input "2.83"
type input "0.69"
type input "4.59"
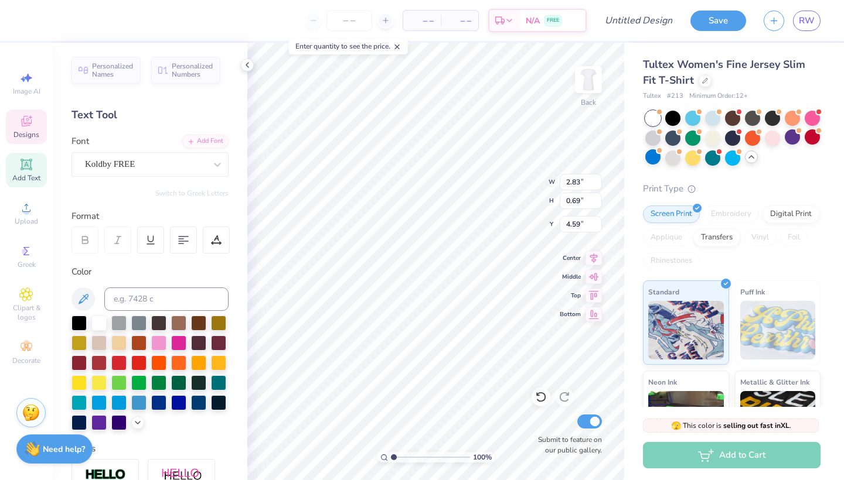
scroll to position [9, 2]
type textarea "DELTA"
type input "3.21"
type input "0.72"
type input "5.44"
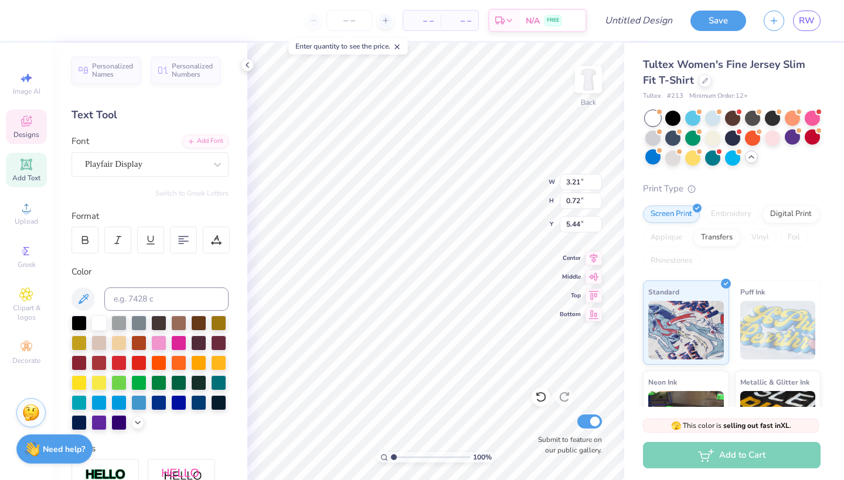
scroll to position [9, 3]
type textarea "GAMMA"
type input "2.84"
type input "0.73"
type input "4.54"
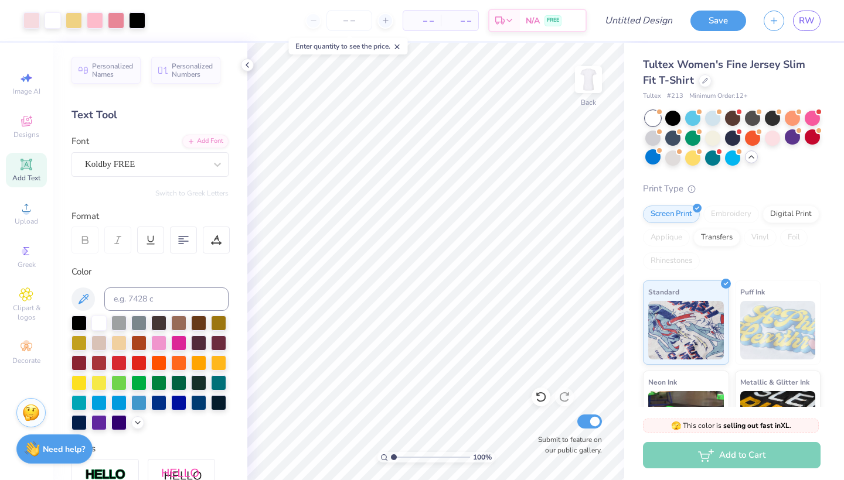
click at [433, 23] on span "– –" at bounding box center [421, 21] width 23 height 12
click at [347, 18] on input "number" at bounding box center [349, 20] width 46 height 21
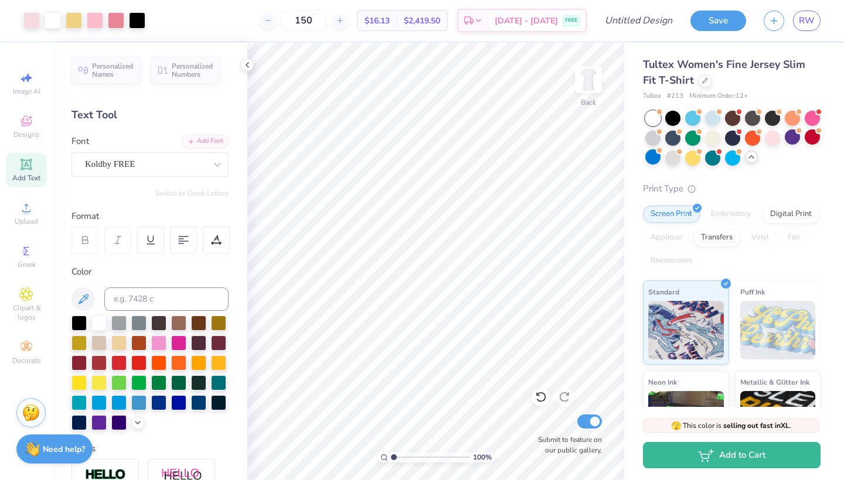
type input "150"
type input "3.00"
type input "4.66"
type input "2.07"
